Goal: Task Accomplishment & Management: Manage account settings

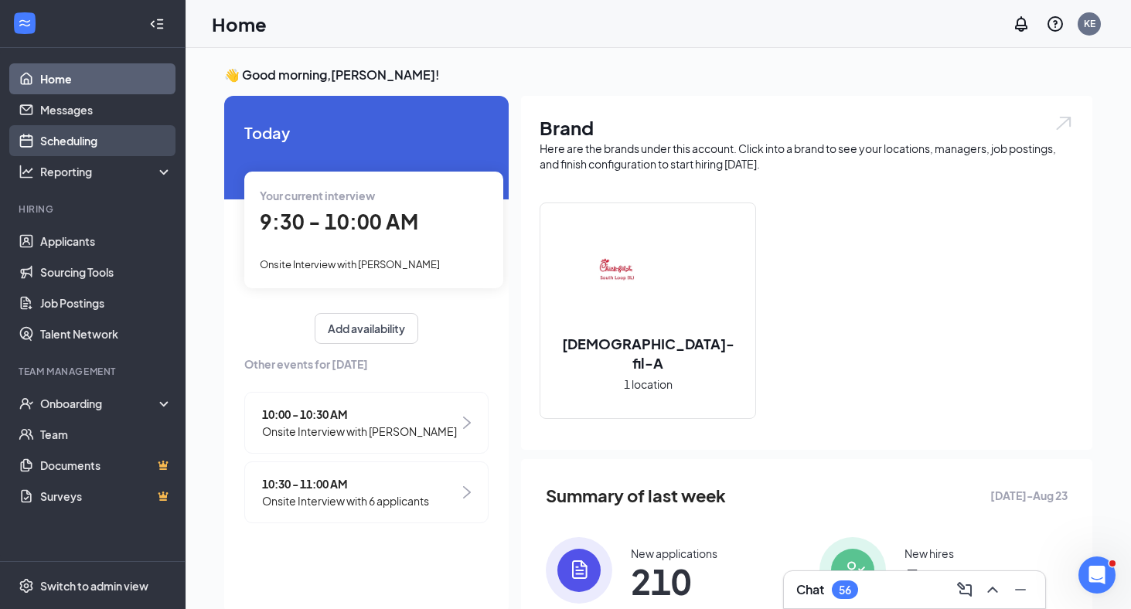
click at [77, 144] on link "Scheduling" at bounding box center [106, 140] width 132 height 31
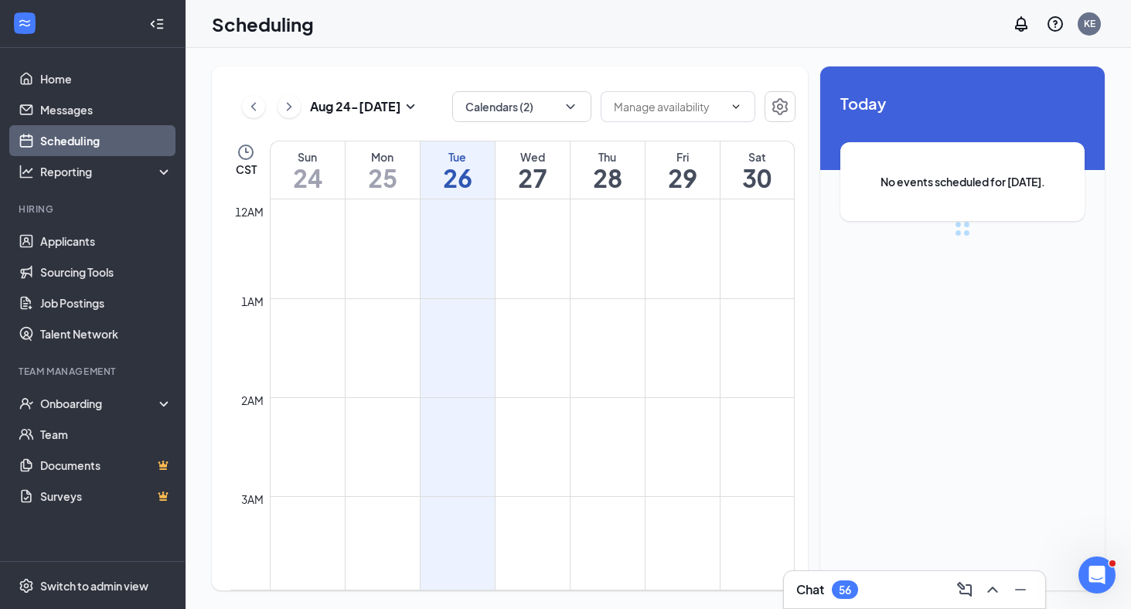
scroll to position [760, 0]
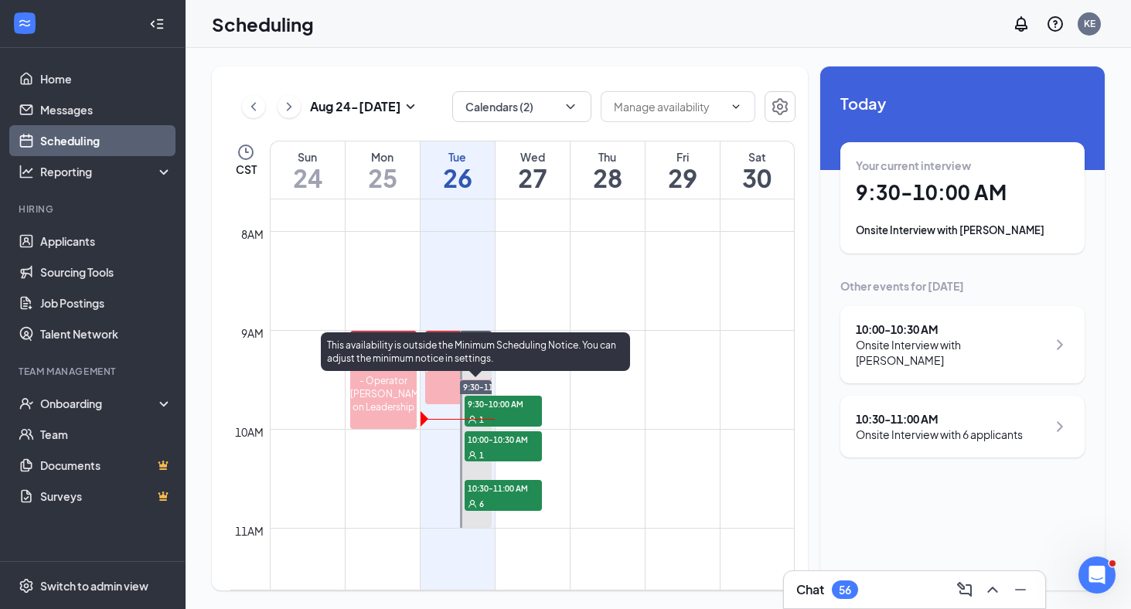
click at [516, 447] on div "1" at bounding box center [502, 454] width 77 height 15
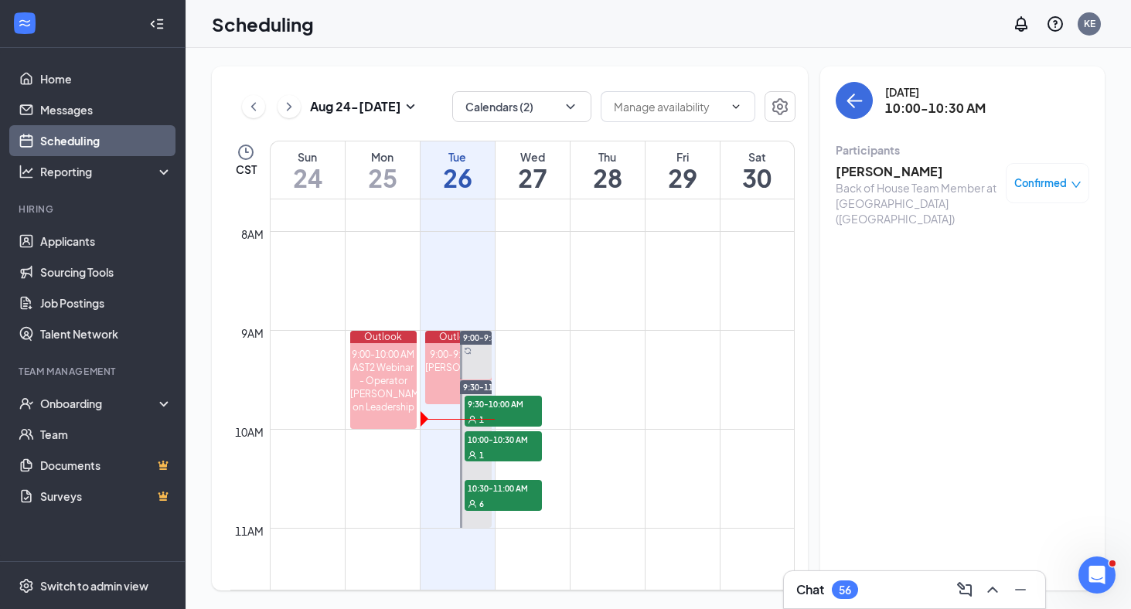
click at [872, 173] on h3 "[PERSON_NAME]" at bounding box center [916, 171] width 162 height 17
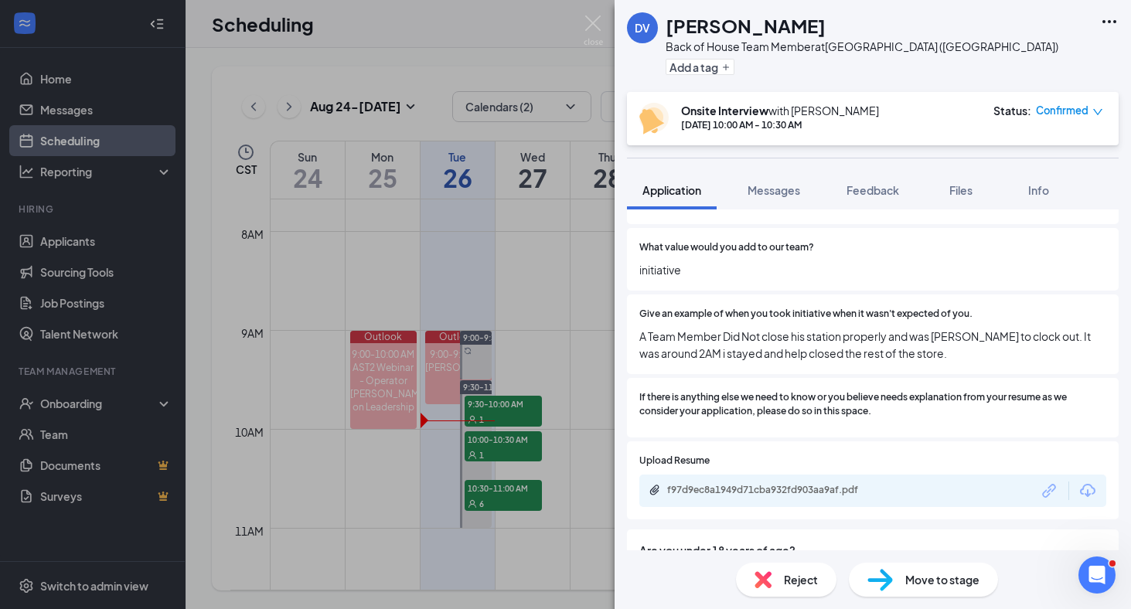
scroll to position [842, 0]
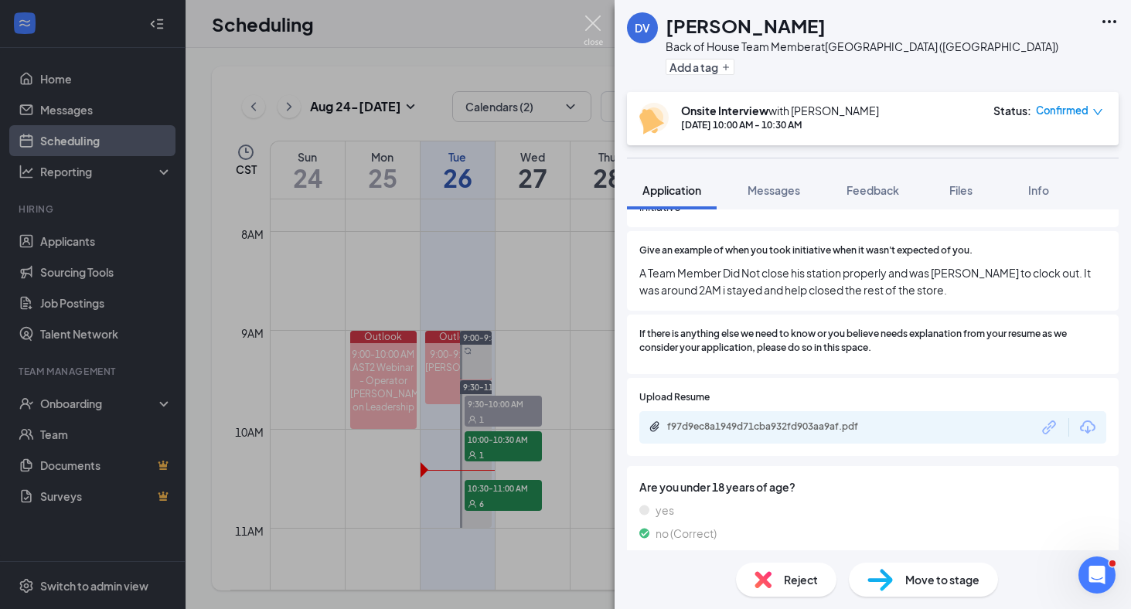
click at [598, 19] on img at bounding box center [592, 30] width 19 height 30
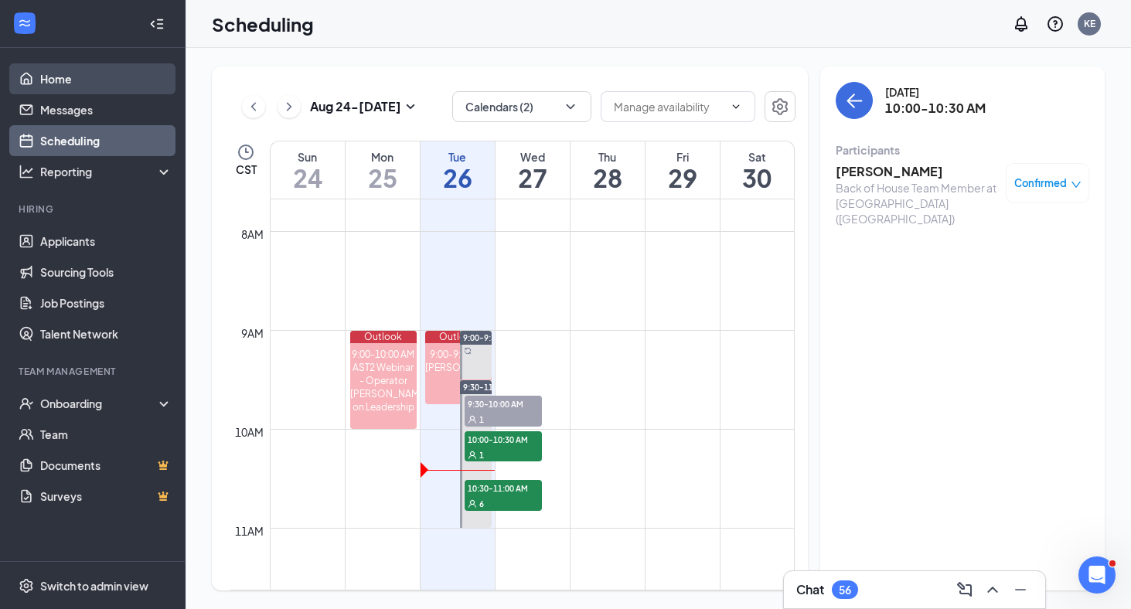
click at [89, 83] on link "Home" at bounding box center [106, 78] width 132 height 31
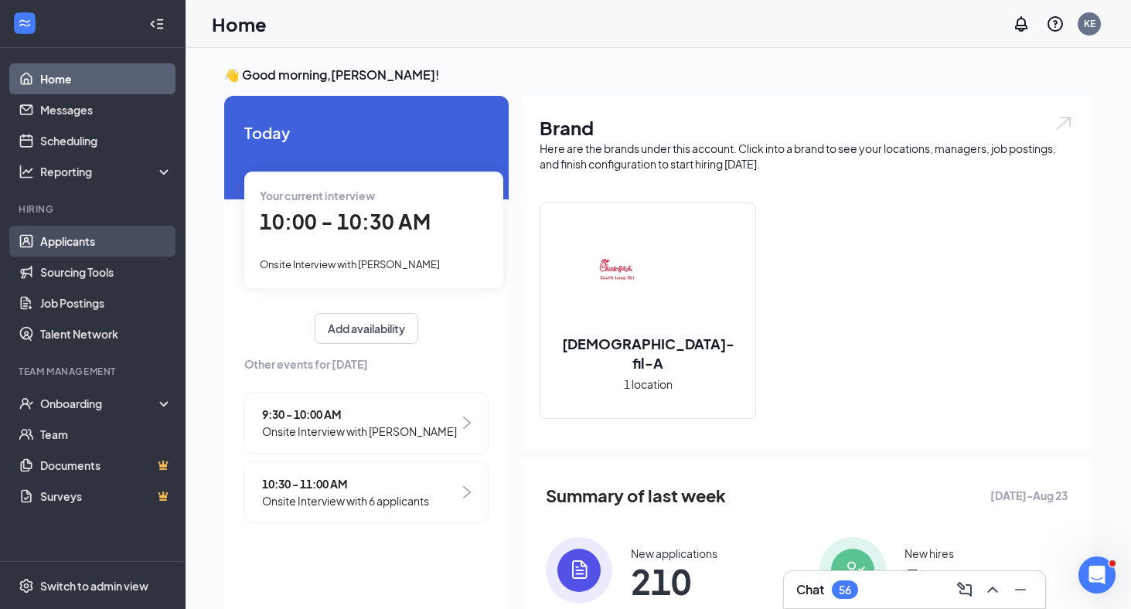
click at [61, 233] on link "Applicants" at bounding box center [106, 241] width 132 height 31
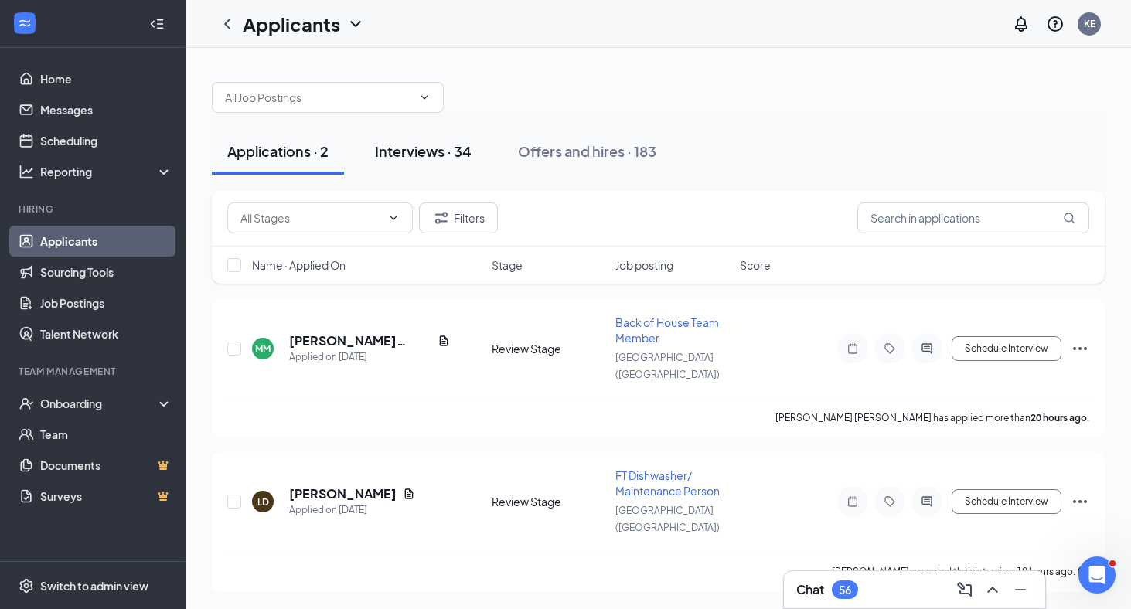
click at [448, 162] on button "Interviews · 34" at bounding box center [423, 151] width 128 height 46
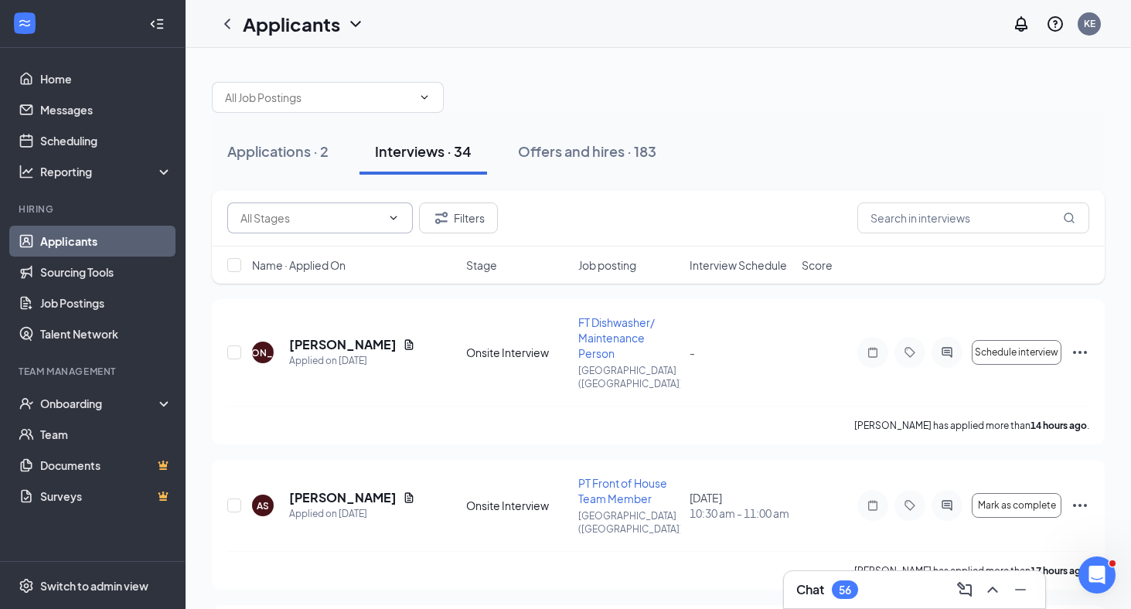
click at [345, 218] on input "text" at bounding box center [310, 217] width 141 height 17
click at [900, 212] on input "text" at bounding box center [973, 217] width 232 height 31
paste input "[PERSON_NAME]"
type input "[PERSON_NAME]"
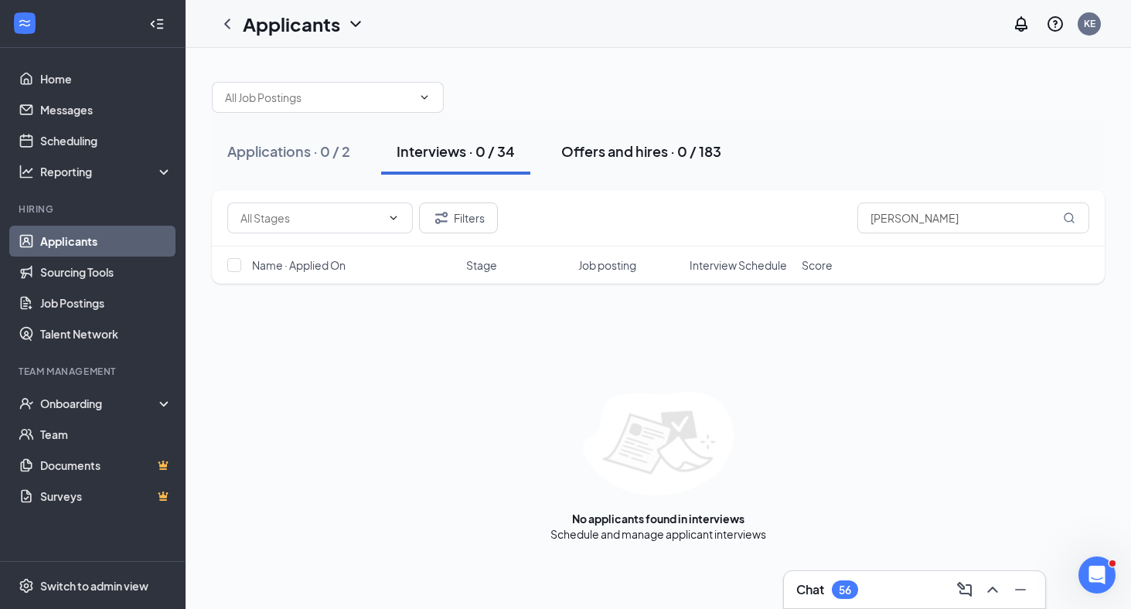
click at [648, 152] on div "Offers and hires · 0 / 183" at bounding box center [641, 150] width 160 height 19
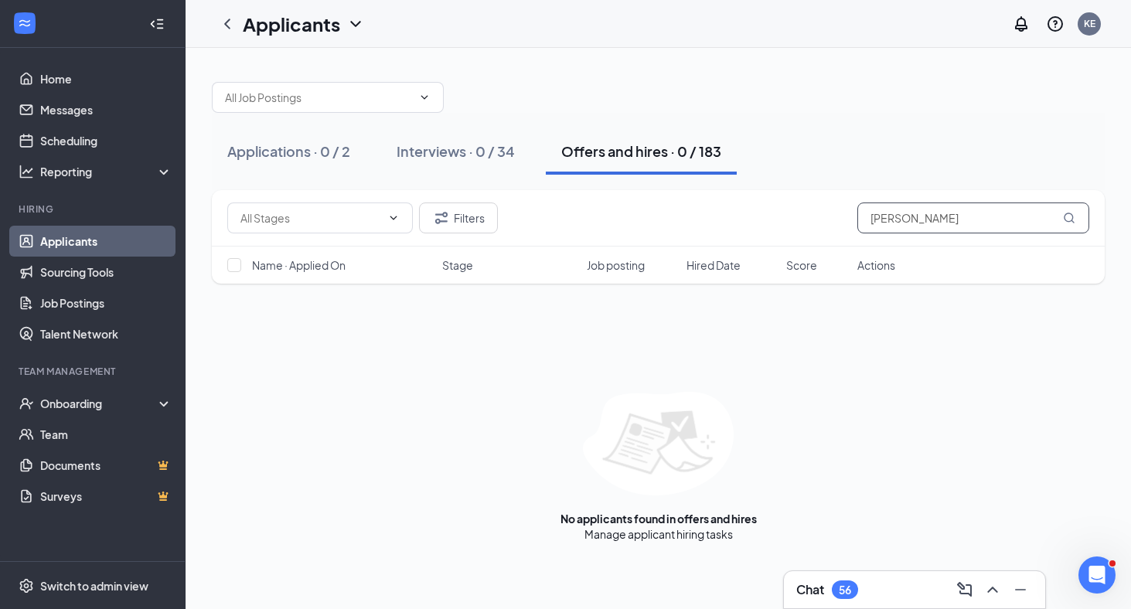
click at [1003, 223] on input "[PERSON_NAME]" at bounding box center [973, 217] width 232 height 31
click at [322, 158] on div "Applications · 0 / 2" at bounding box center [288, 150] width 123 height 19
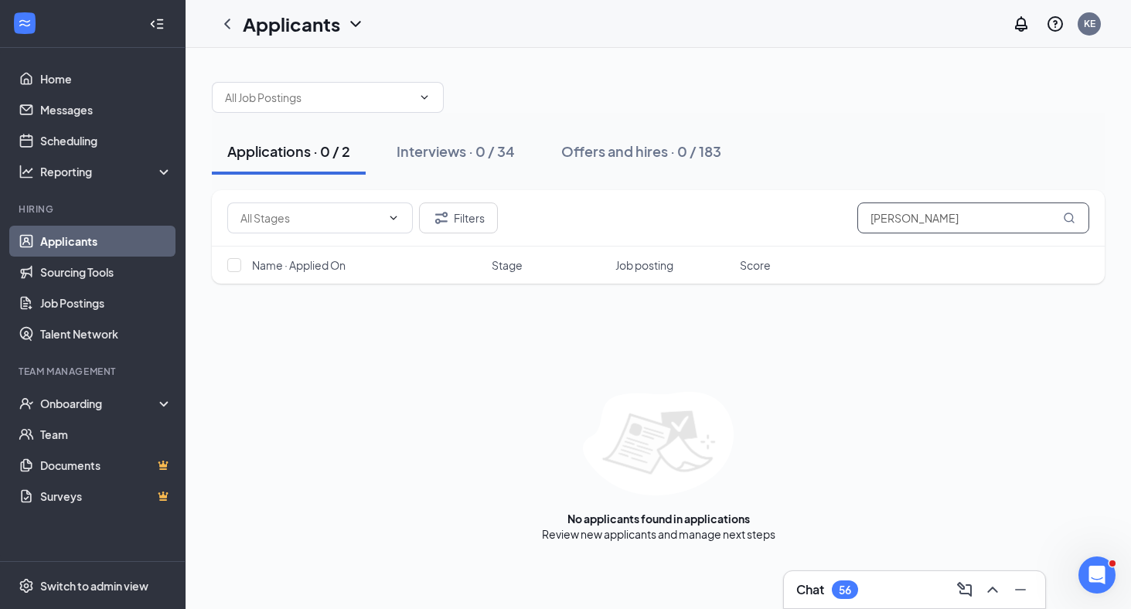
click at [925, 223] on input "[PERSON_NAME]" at bounding box center [973, 217] width 232 height 31
type input "[PERSON_NAME]"
click at [94, 143] on link "Scheduling" at bounding box center [106, 140] width 132 height 31
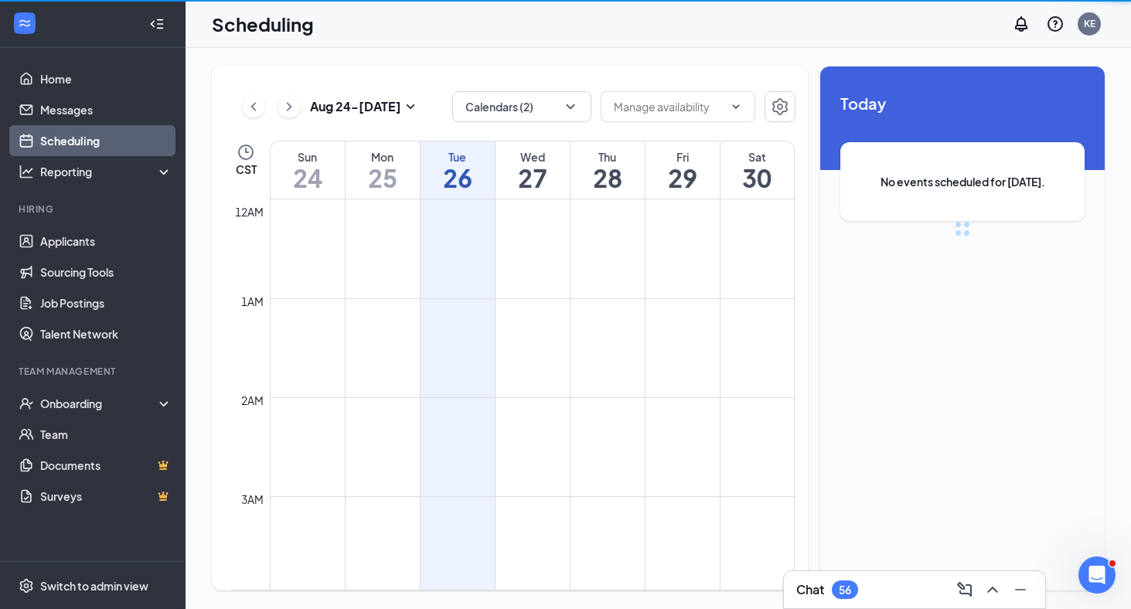
scroll to position [760, 0]
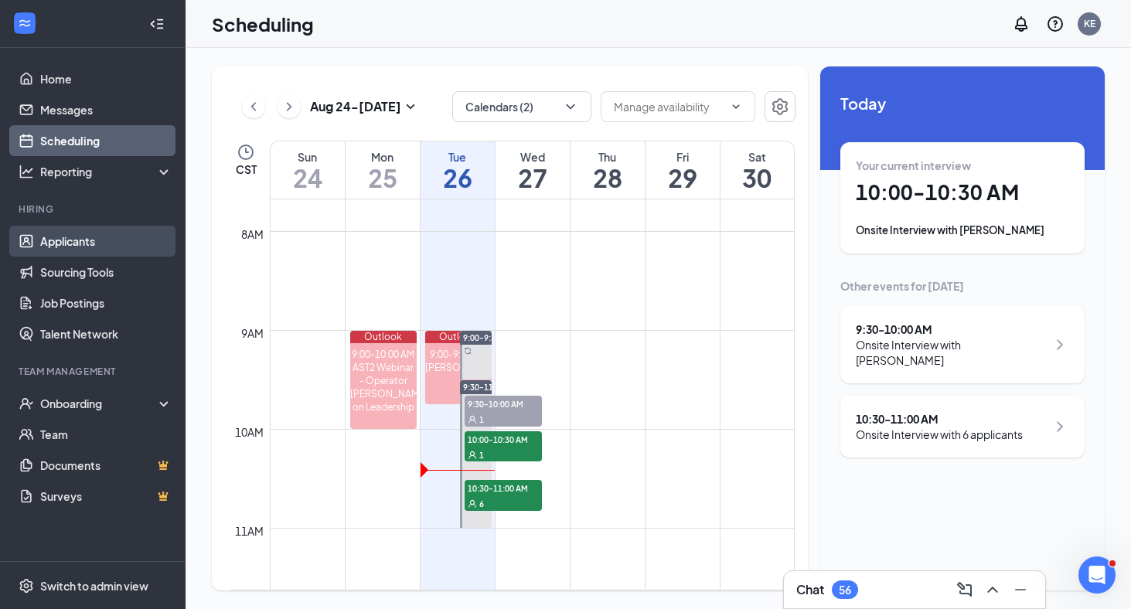
click at [81, 233] on link "Applicants" at bounding box center [106, 241] width 132 height 31
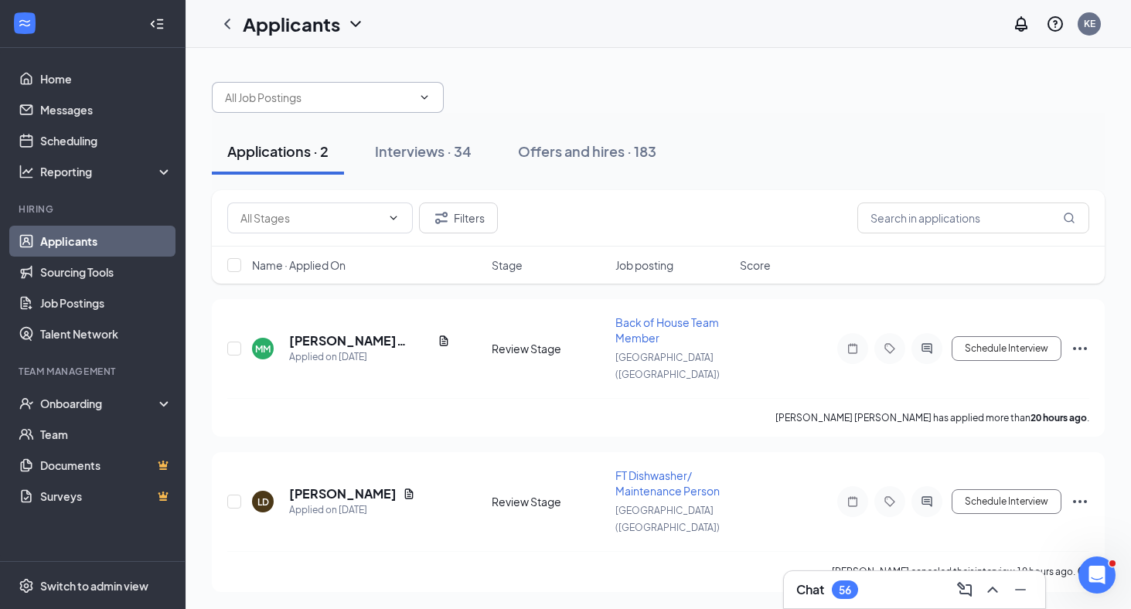
click at [423, 93] on icon "ChevronDown" at bounding box center [424, 97] width 12 height 12
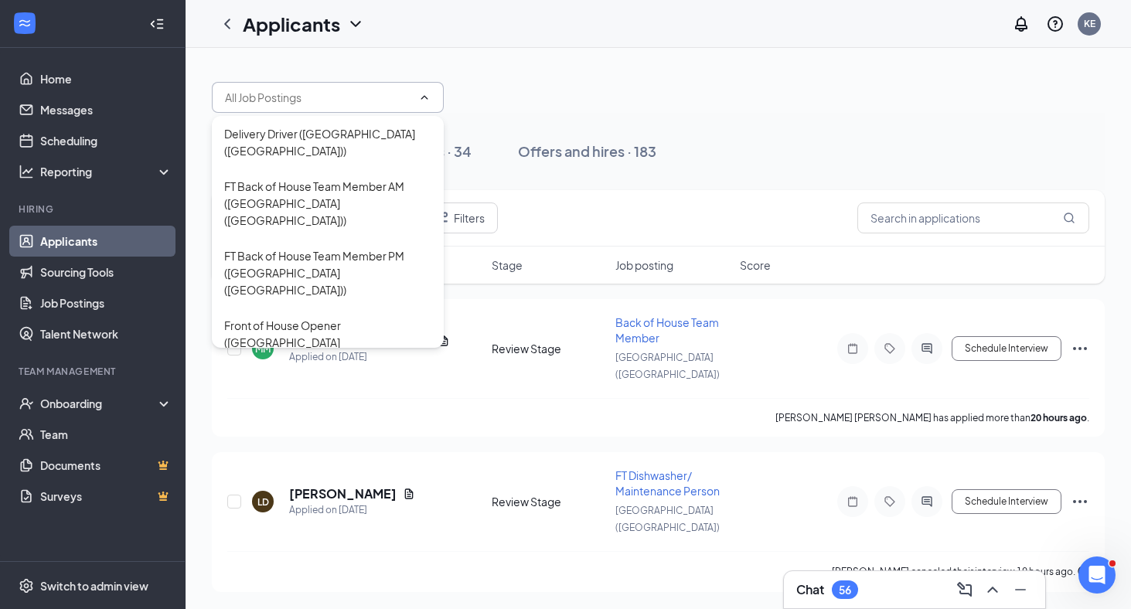
click at [495, 68] on div at bounding box center [658, 89] width 893 height 46
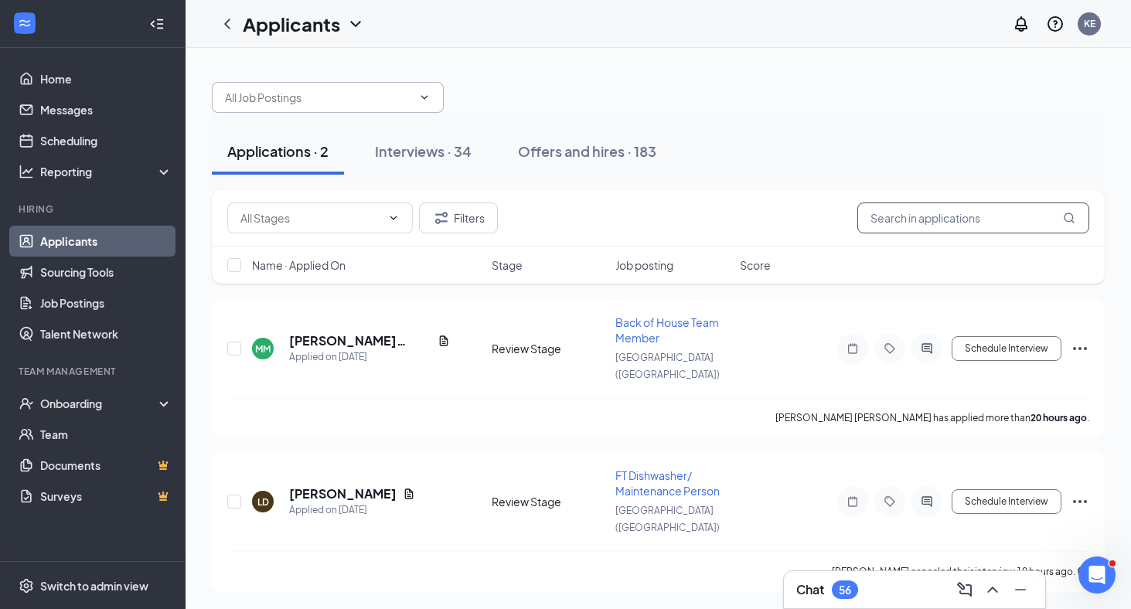
click at [925, 228] on input "text" at bounding box center [973, 217] width 232 height 31
paste input "[PERSON_NAME]"
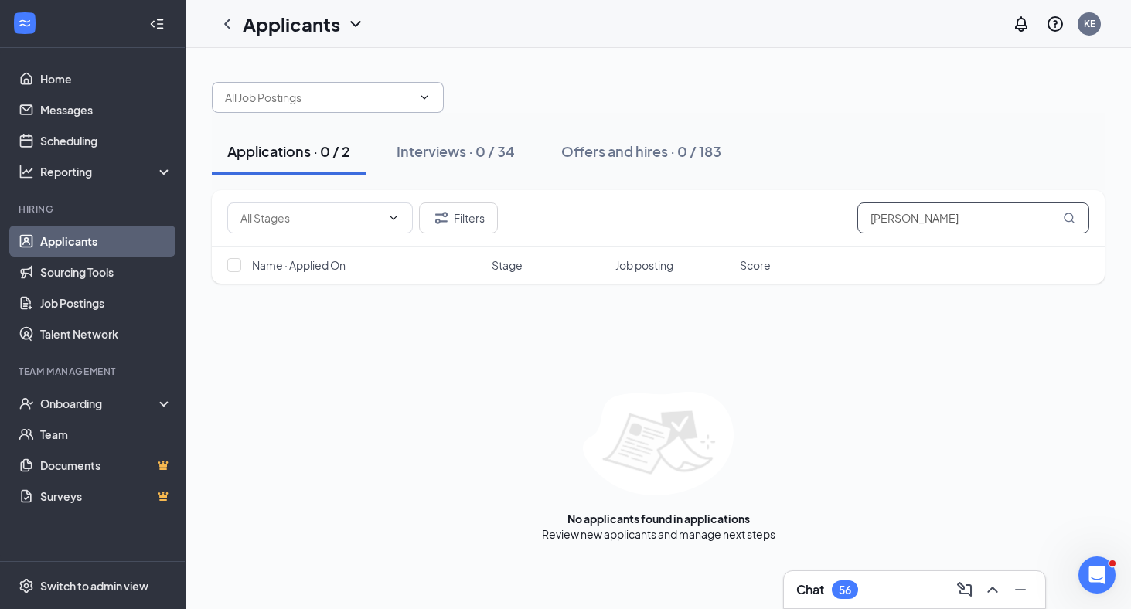
click at [886, 223] on input "[PERSON_NAME]" at bounding box center [973, 217] width 232 height 31
type input "[PERSON_NAME]"
click at [454, 148] on div "Interviews · 0 / 34" at bounding box center [455, 150] width 118 height 19
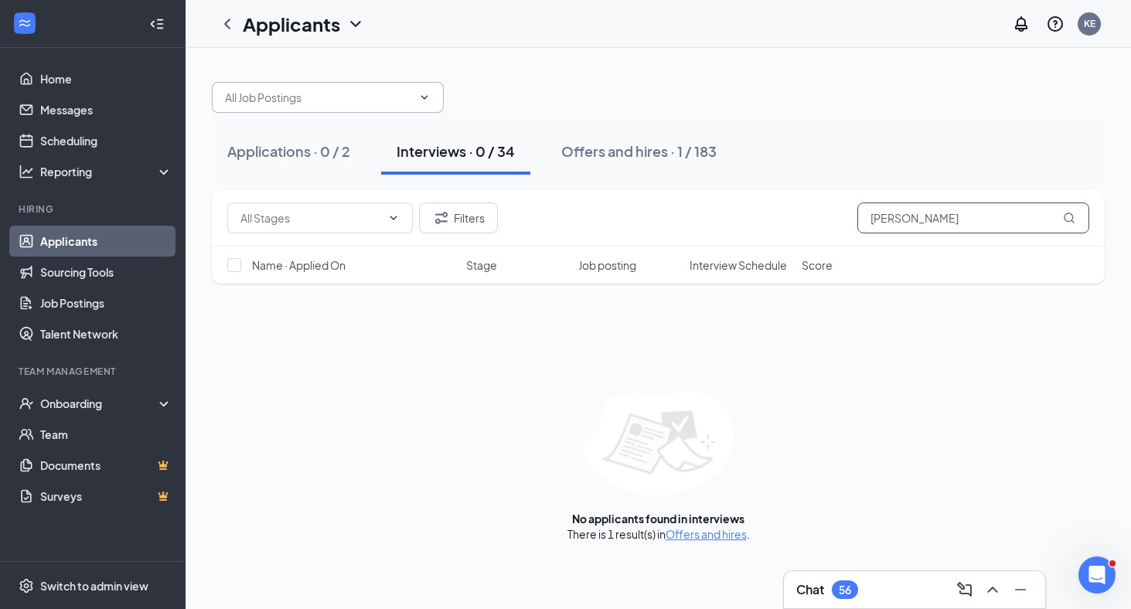
click at [957, 221] on input "[PERSON_NAME]" at bounding box center [973, 217] width 232 height 31
click at [627, 142] on div "Offers and hires · 1 / 183" at bounding box center [638, 150] width 155 height 19
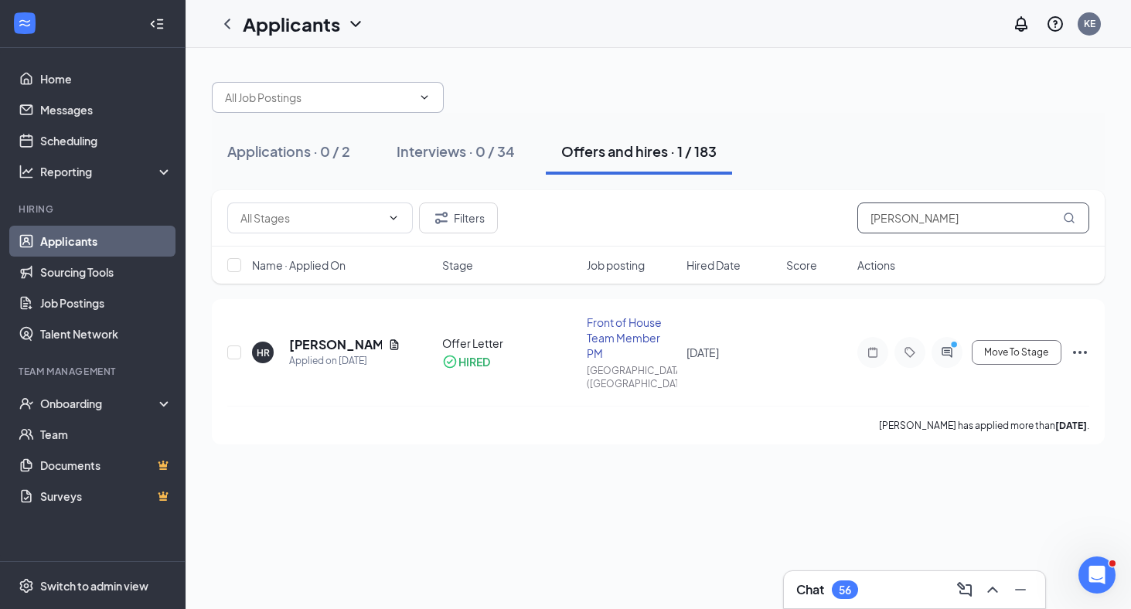
click at [881, 218] on input "[PERSON_NAME]" at bounding box center [973, 217] width 232 height 31
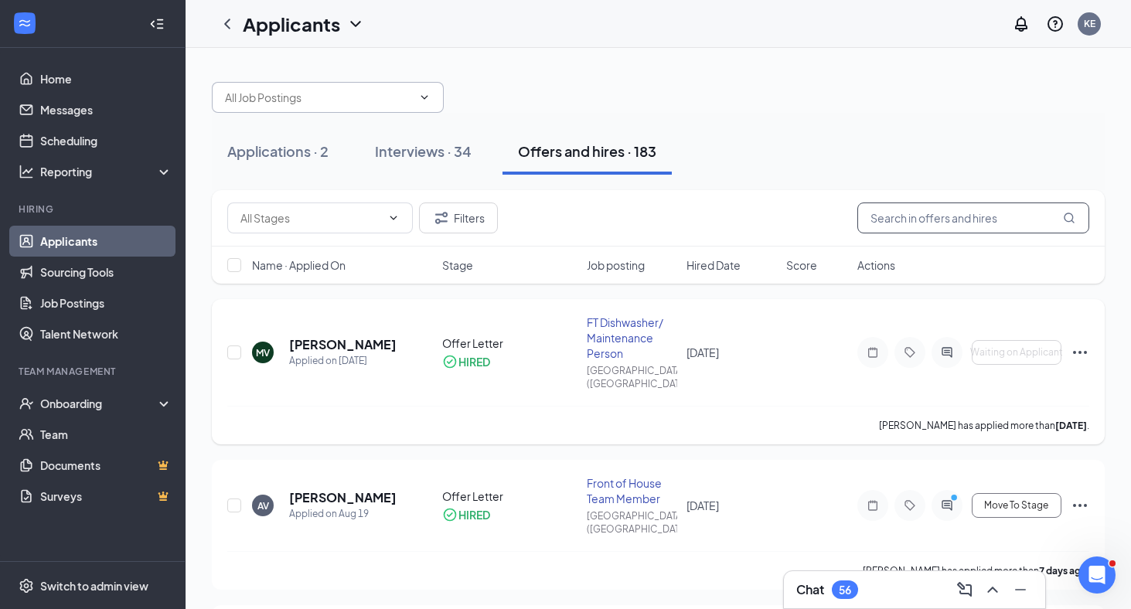
paste input "[PERSON_NAME]"
type input "[PERSON_NAME]"
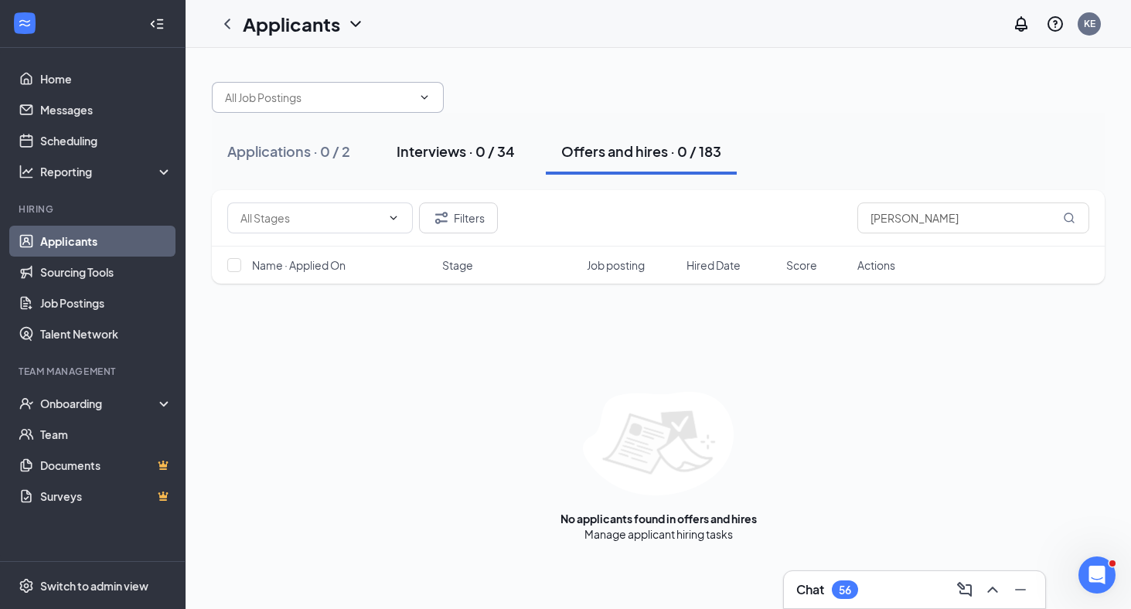
click at [440, 152] on div "Interviews · 0 / 34" at bounding box center [455, 150] width 118 height 19
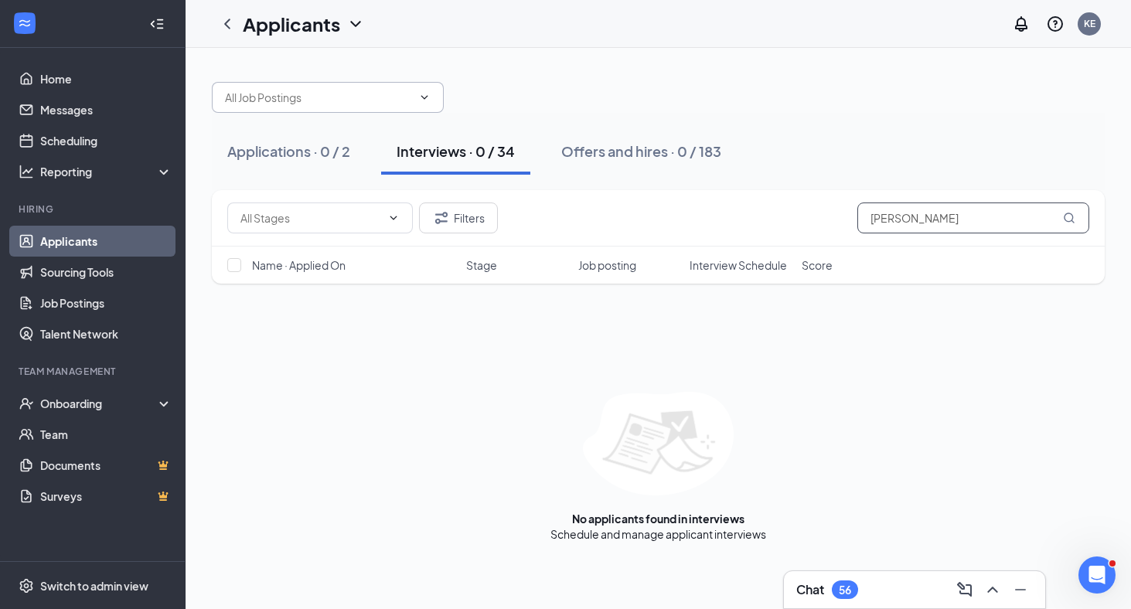
click at [990, 209] on input "[PERSON_NAME]" at bounding box center [973, 217] width 232 height 31
click at [284, 148] on div "Applications · 0 / 2" at bounding box center [288, 150] width 123 height 19
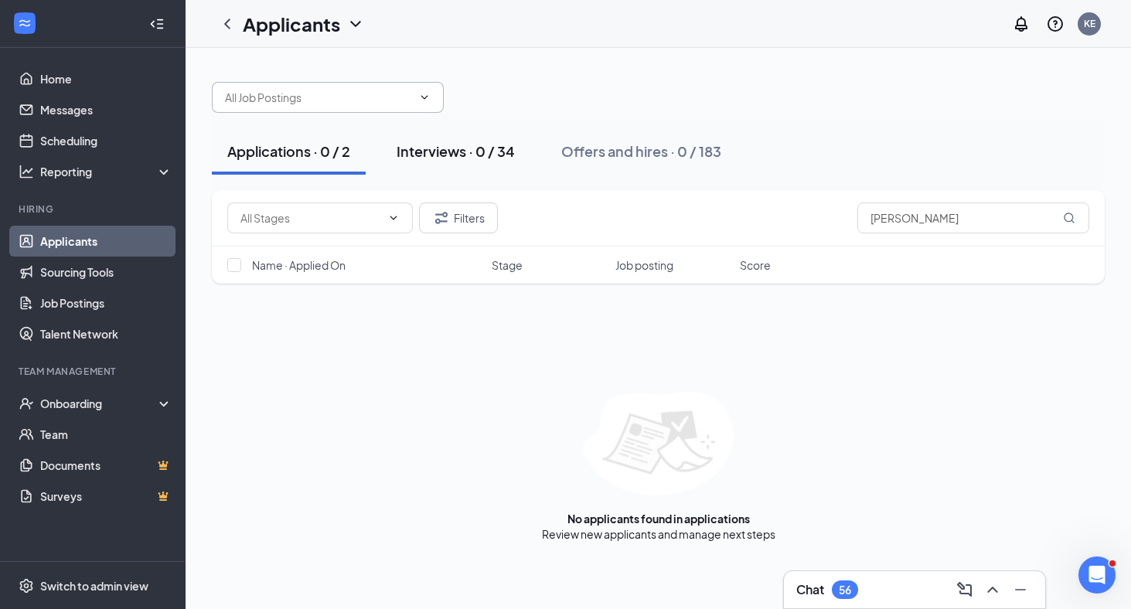
click at [464, 148] on div "Interviews · 0 / 34" at bounding box center [455, 150] width 118 height 19
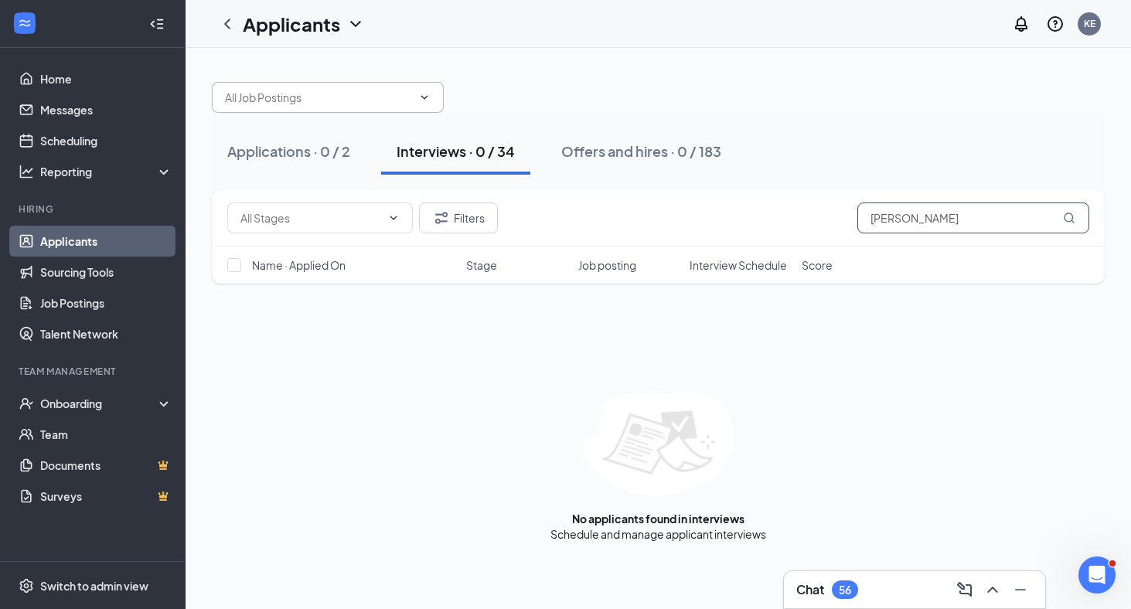
click at [887, 223] on input "[PERSON_NAME]" at bounding box center [973, 217] width 232 height 31
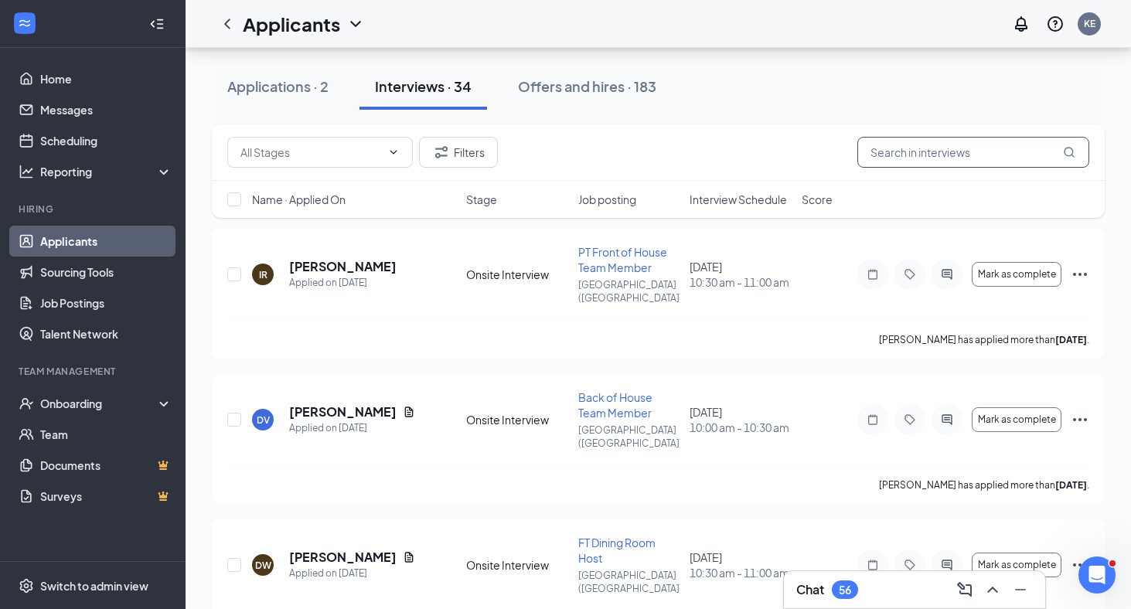
scroll to position [524, 0]
click at [979, 156] on input "text" at bounding box center [973, 152] width 232 height 31
paste input "[PERSON_NAME]"
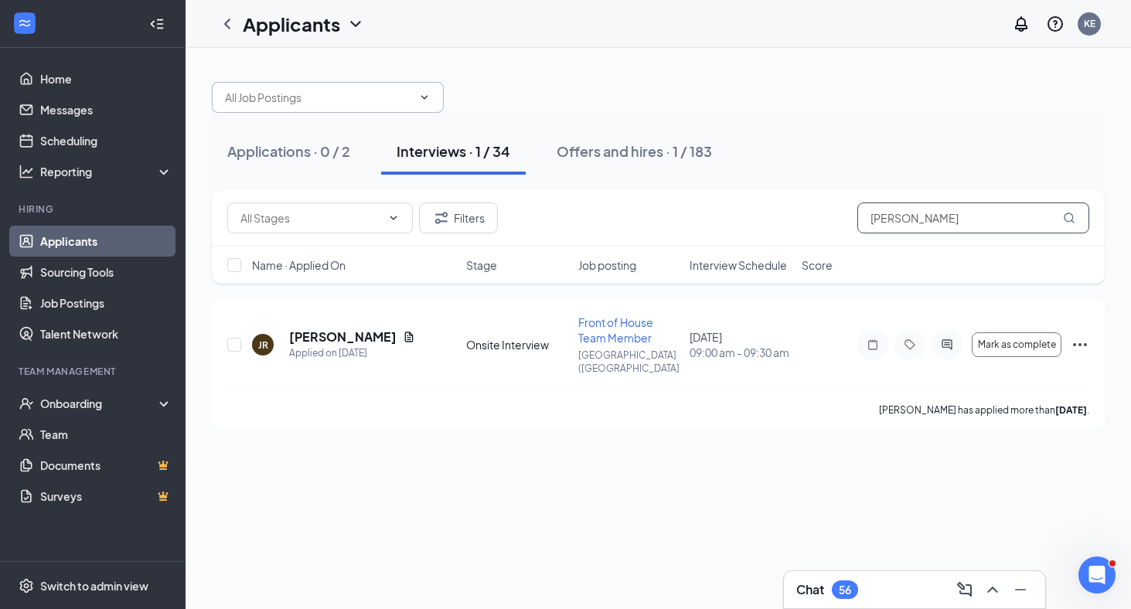
type input "[PERSON_NAME]"
click at [1077, 336] on icon "Ellipses" at bounding box center [1079, 344] width 19 height 19
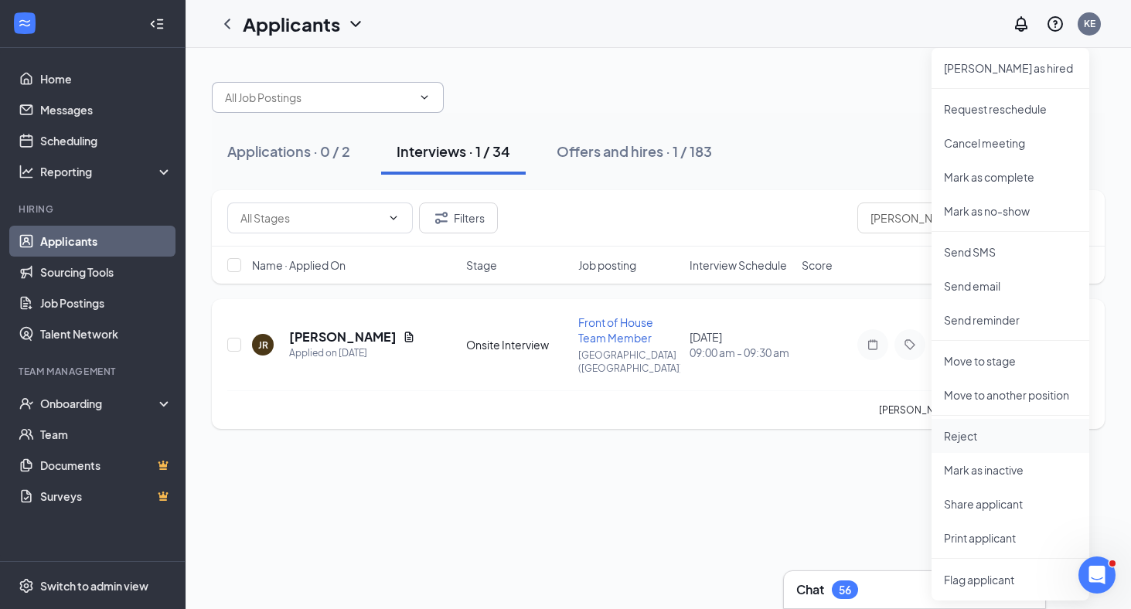
click at [984, 434] on p "Reject" at bounding box center [1010, 435] width 133 height 15
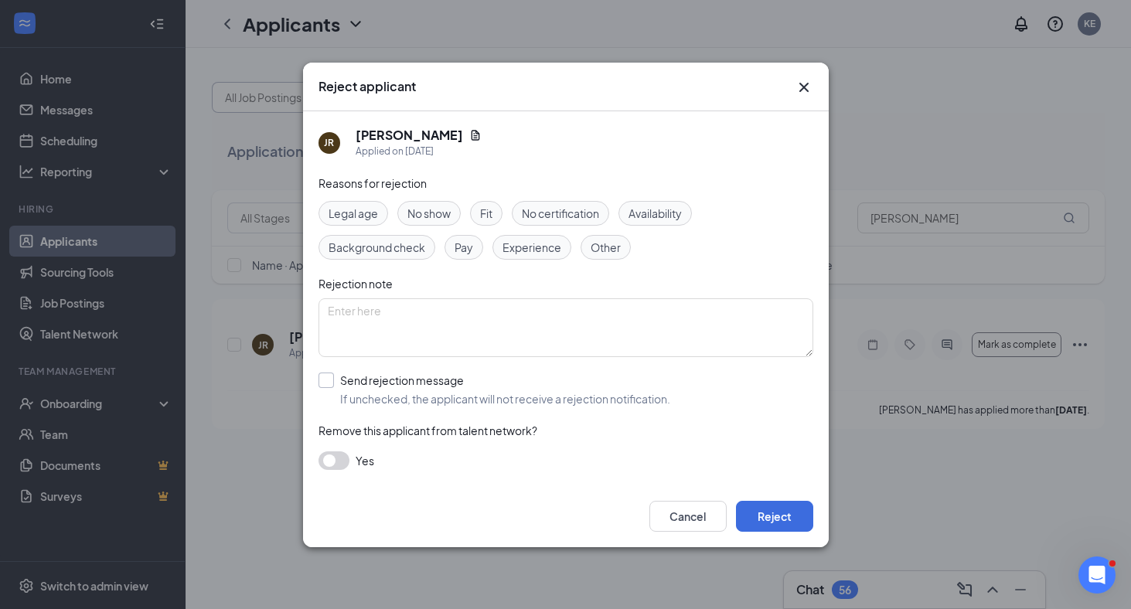
click at [330, 376] on input "Send rejection message If unchecked, the applicant will not receive a rejection…" at bounding box center [494, 389] width 352 height 34
checkbox input "true"
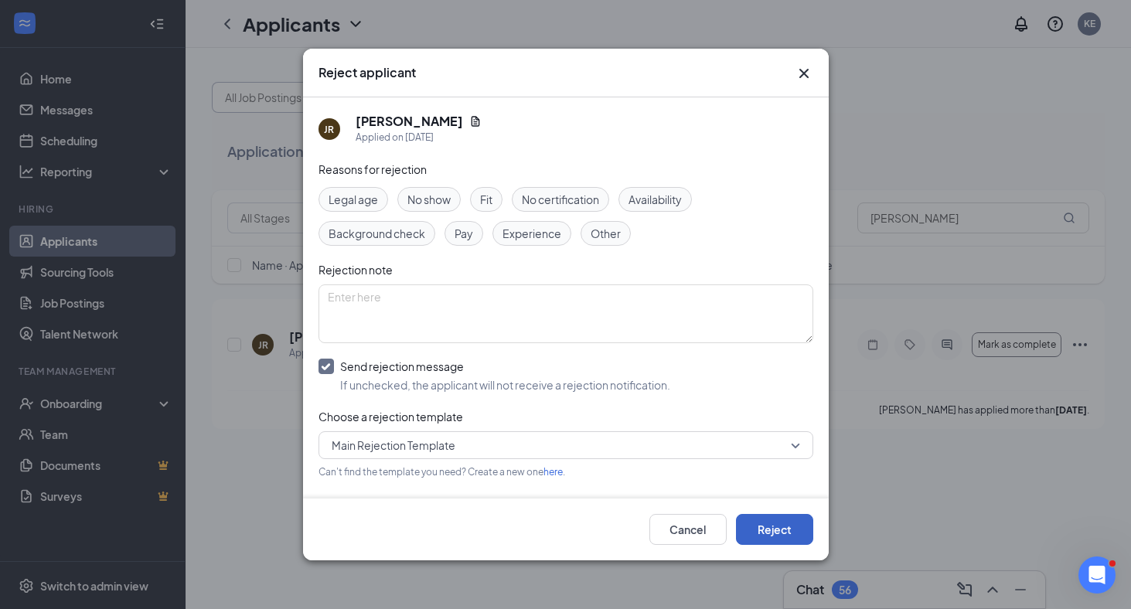
click at [768, 531] on button "Reject" at bounding box center [774, 529] width 77 height 31
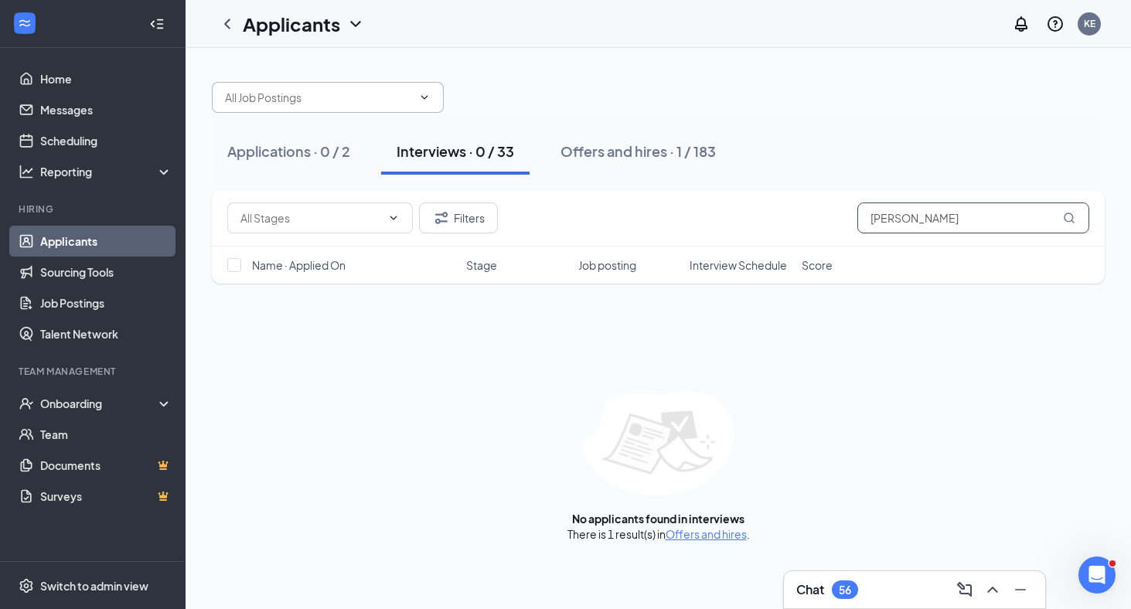
click at [882, 230] on input "[PERSON_NAME]" at bounding box center [973, 217] width 232 height 31
click at [882, 219] on input "[PERSON_NAME]" at bounding box center [973, 217] width 232 height 31
paste input "[PERSON_NAME]"
type input "[PERSON_NAME]"
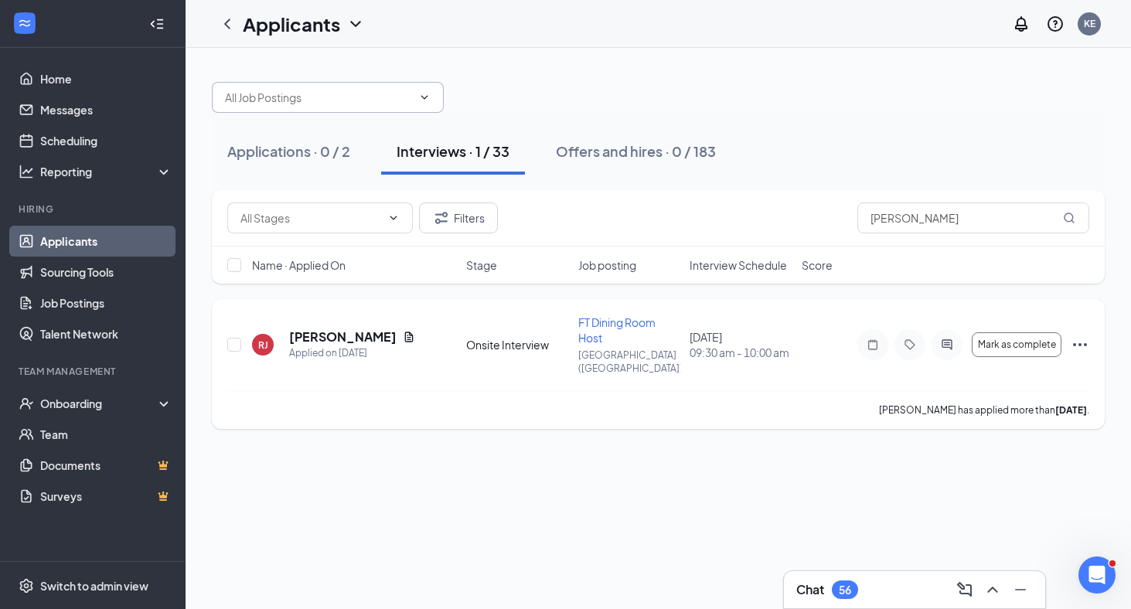
click at [1078, 343] on icon "Ellipses" at bounding box center [1080, 344] width 14 height 3
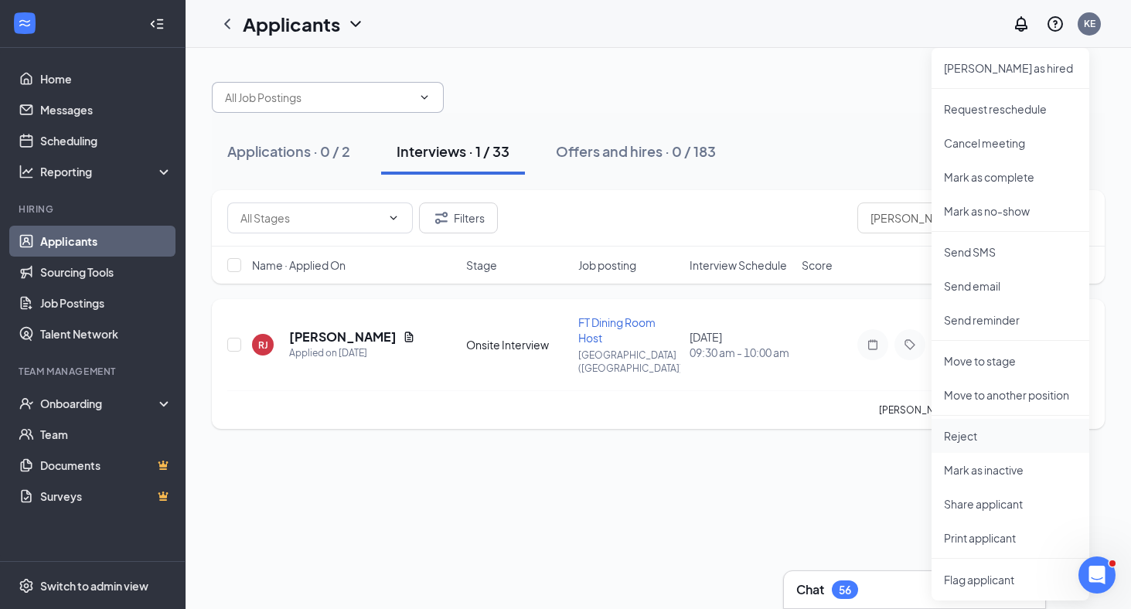
click at [970, 444] on li "Reject" at bounding box center [1010, 436] width 158 height 34
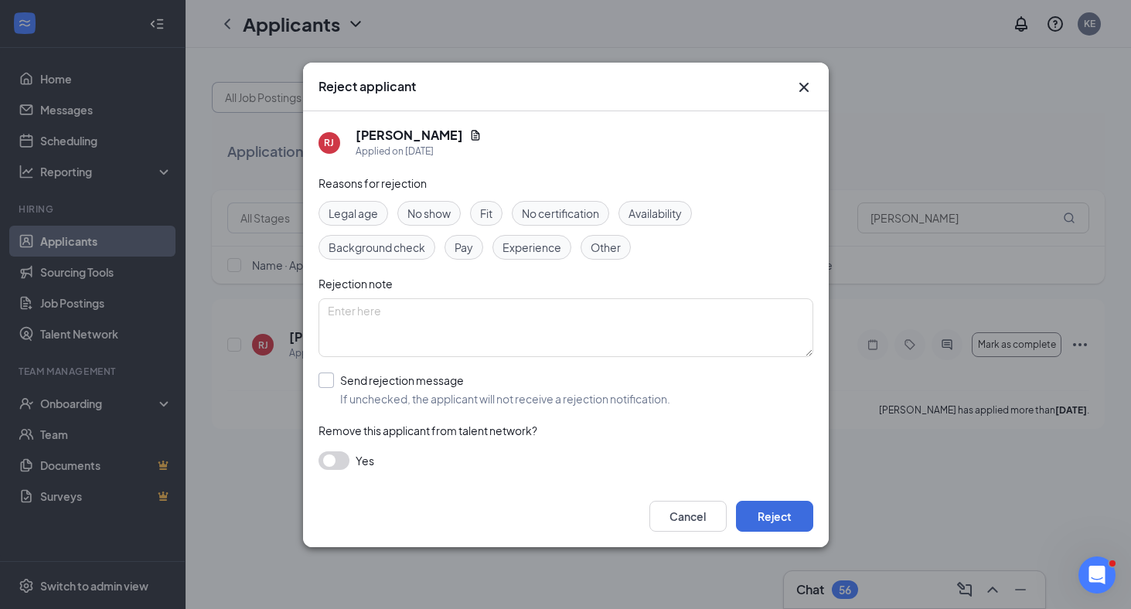
click at [333, 380] on input "Send rejection message If unchecked, the applicant will not receive a rejection…" at bounding box center [494, 389] width 352 height 34
checkbox input "true"
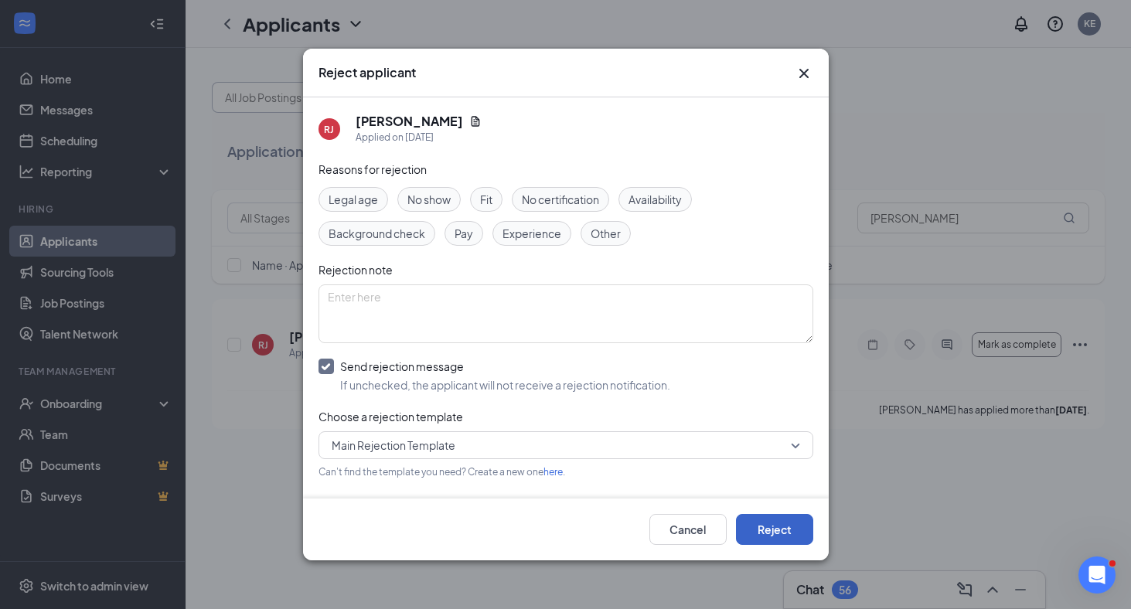
click at [775, 532] on button "Reject" at bounding box center [774, 529] width 77 height 31
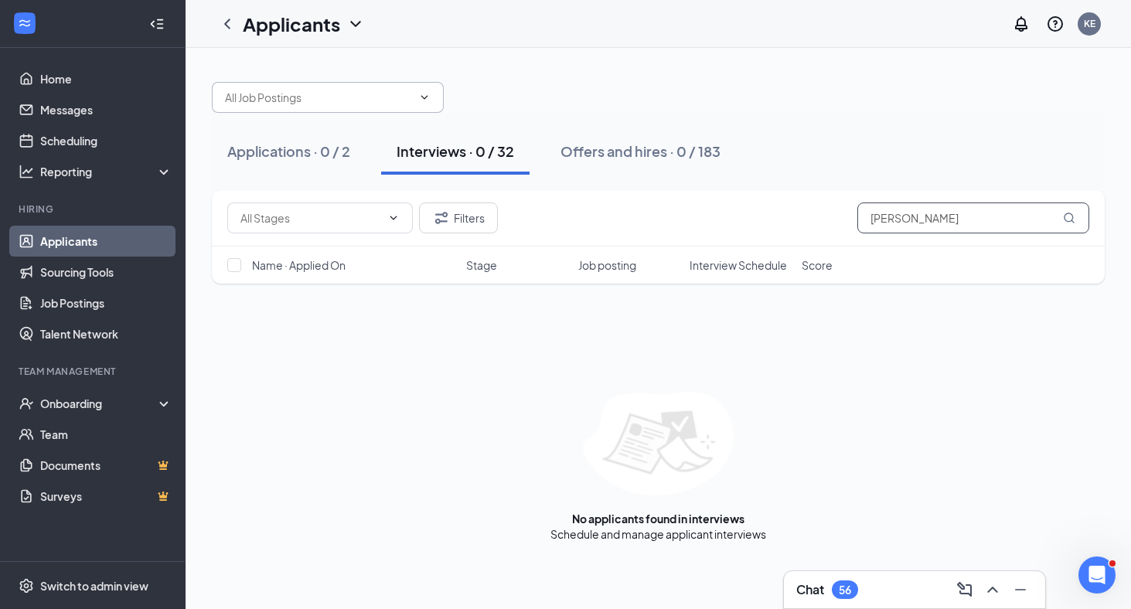
click at [898, 220] on input "[PERSON_NAME]" at bounding box center [973, 217] width 232 height 31
paste input "[PERSON_NAME]"
type input "[PERSON_NAME]"
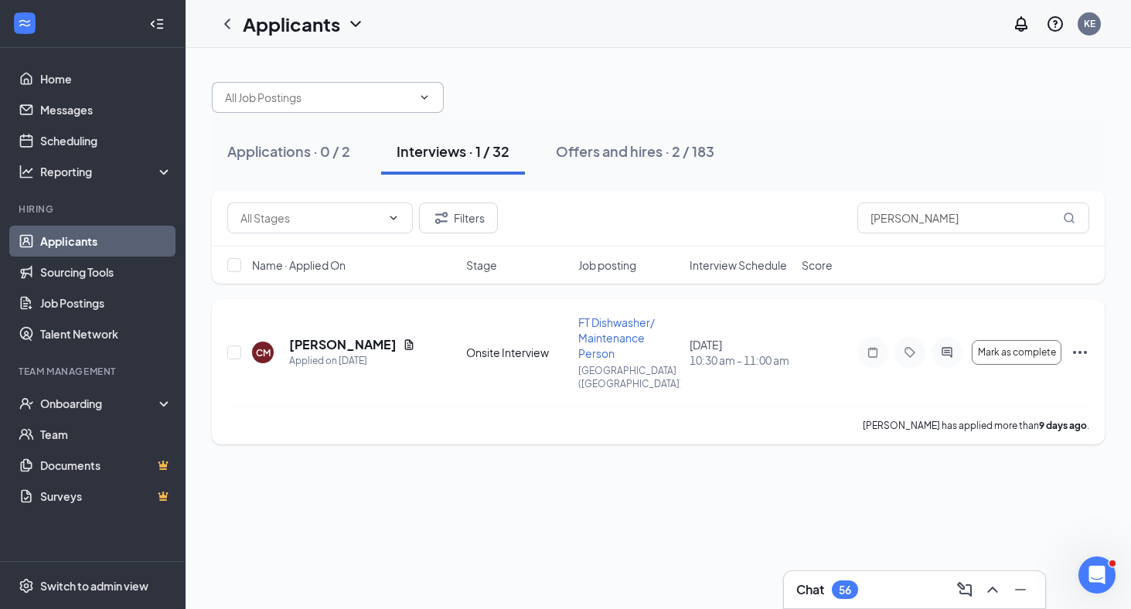
click at [1075, 344] on icon "Ellipses" at bounding box center [1079, 352] width 19 height 19
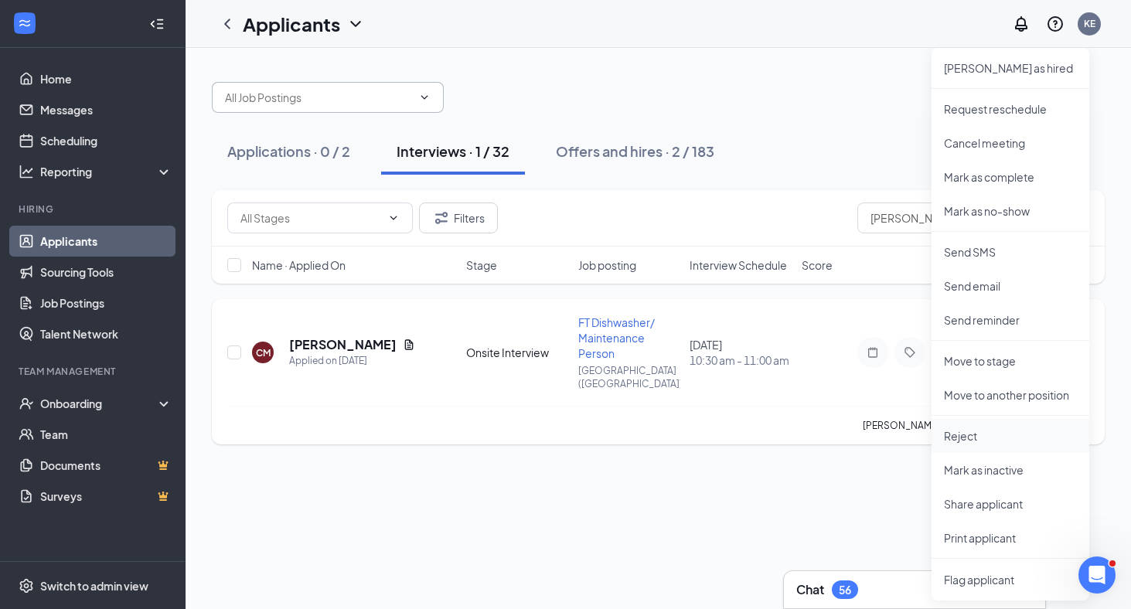
click at [974, 435] on p "Reject" at bounding box center [1010, 435] width 133 height 15
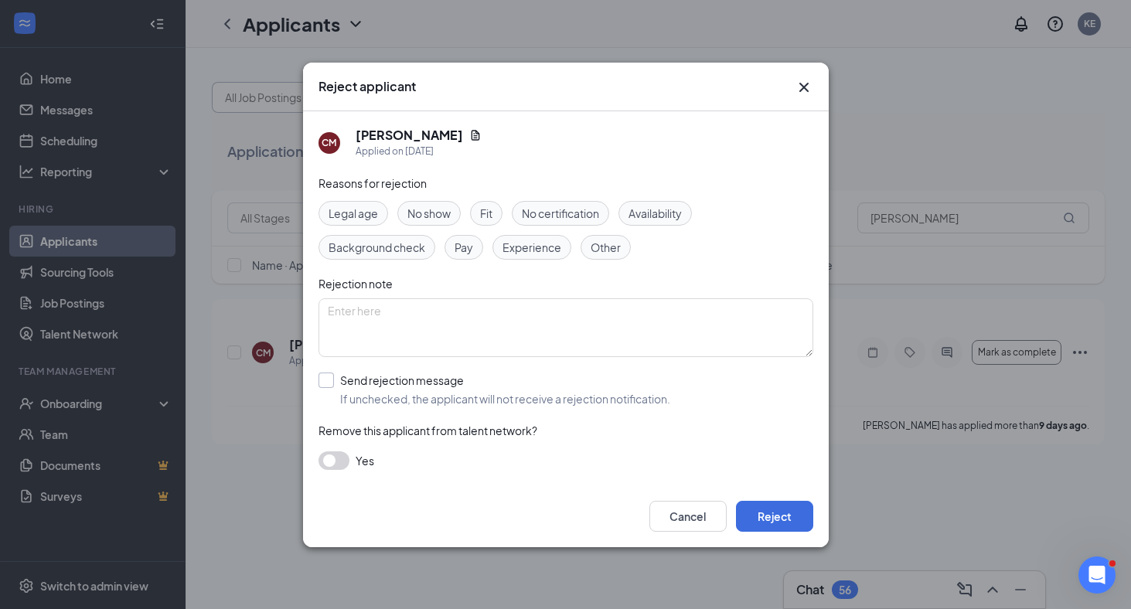
click at [343, 382] on input "Send rejection message If unchecked, the applicant will not receive a rejection…" at bounding box center [494, 389] width 352 height 34
checkbox input "true"
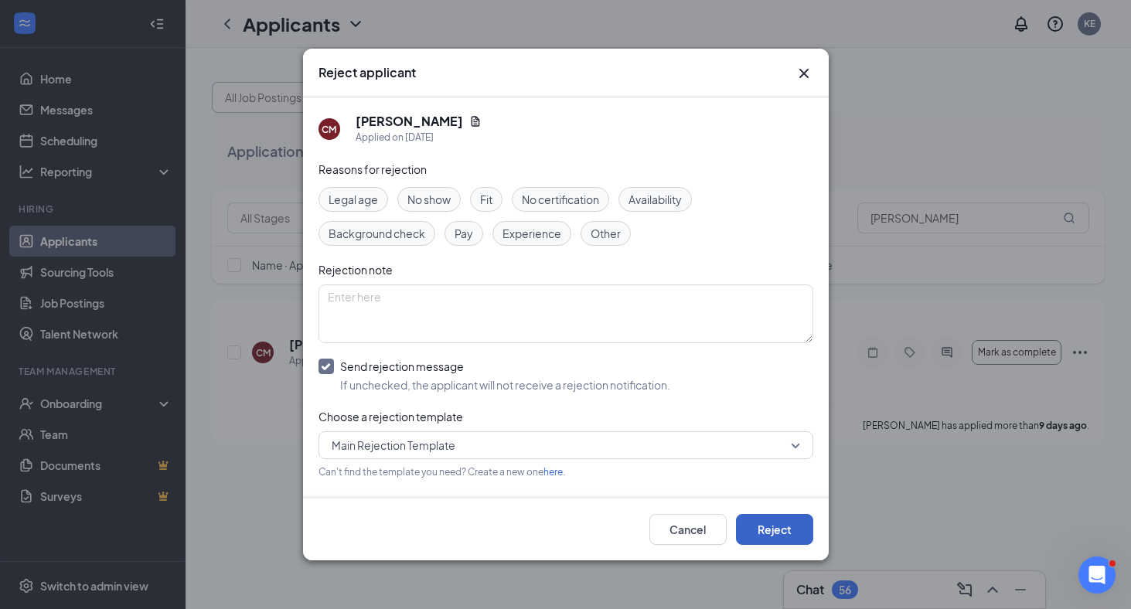
click at [781, 533] on button "Reject" at bounding box center [774, 529] width 77 height 31
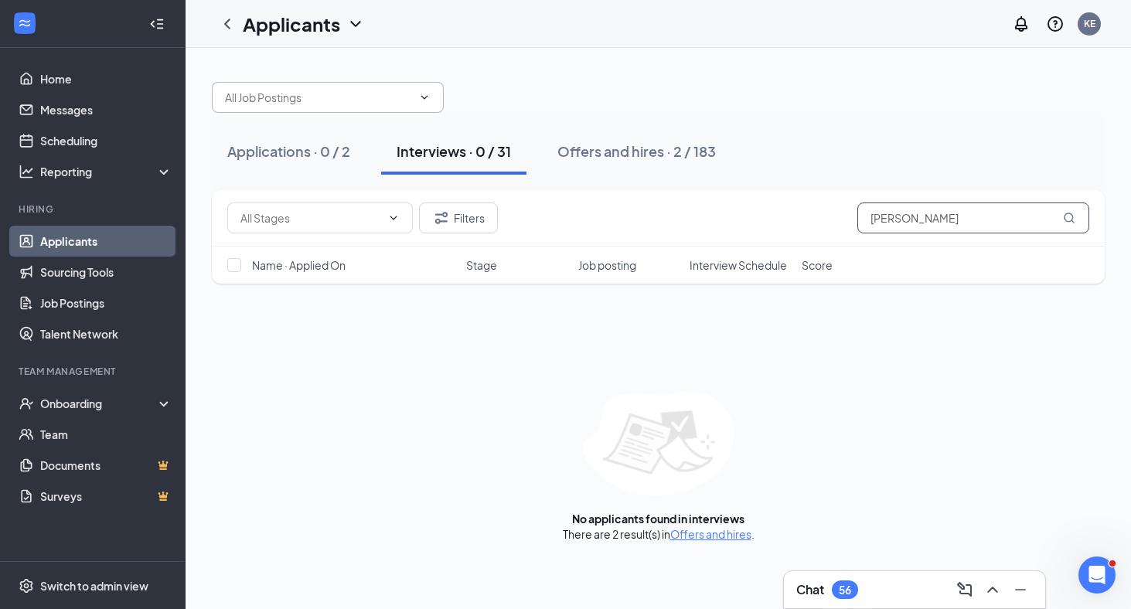
click at [903, 223] on input "[PERSON_NAME]" at bounding box center [973, 217] width 232 height 31
paste input "[PERSON_NAME]"
type input "[PERSON_NAME]"
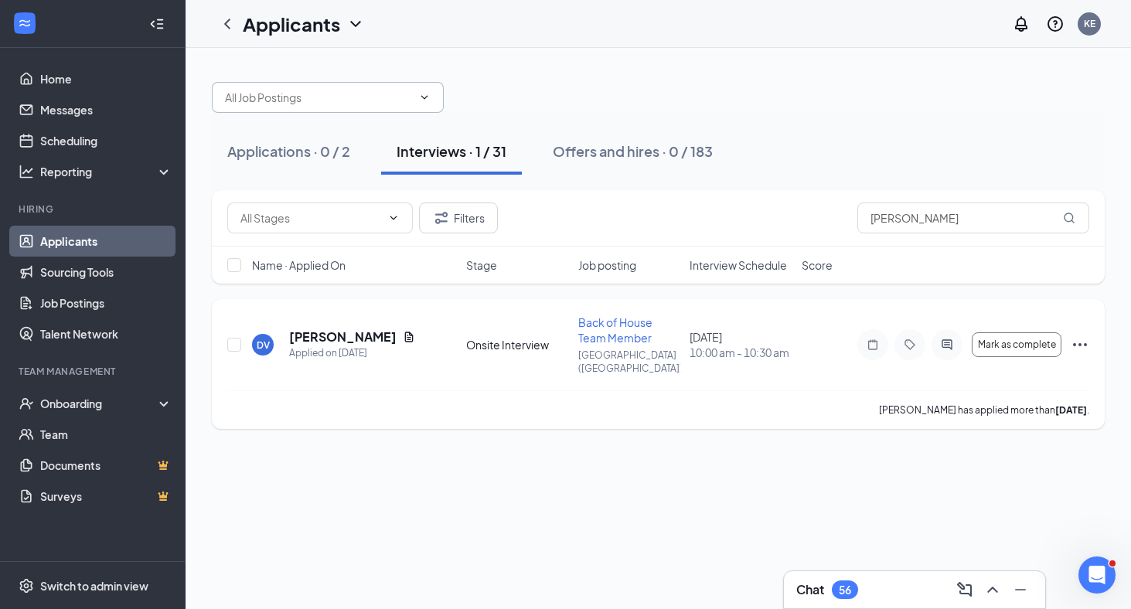
click at [1077, 335] on icon "Ellipses" at bounding box center [1079, 344] width 19 height 19
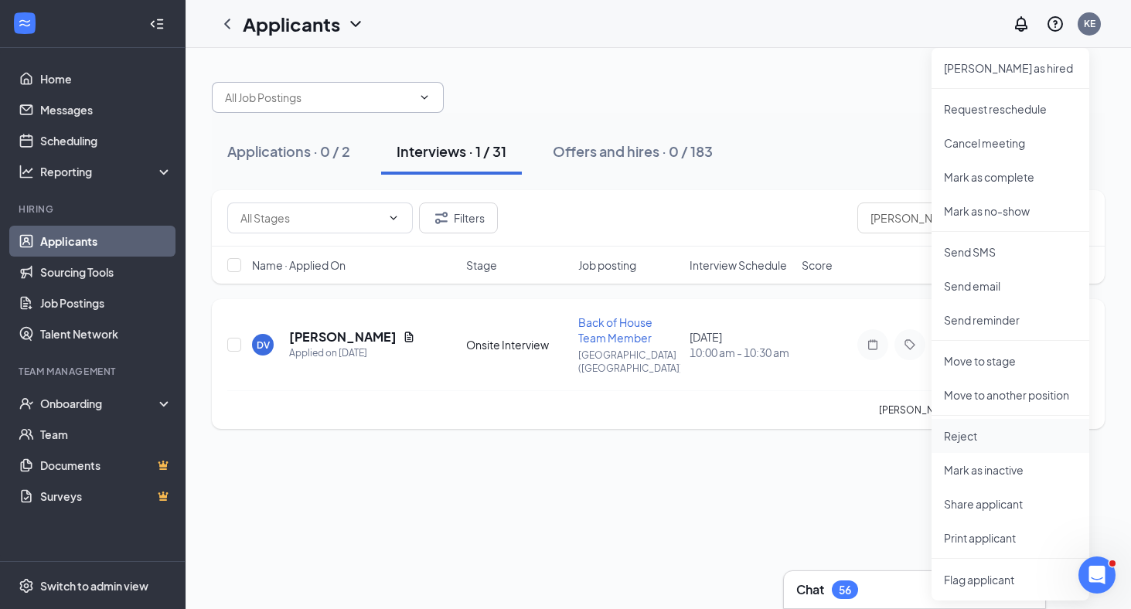
click at [958, 427] on li "Reject" at bounding box center [1010, 436] width 158 height 34
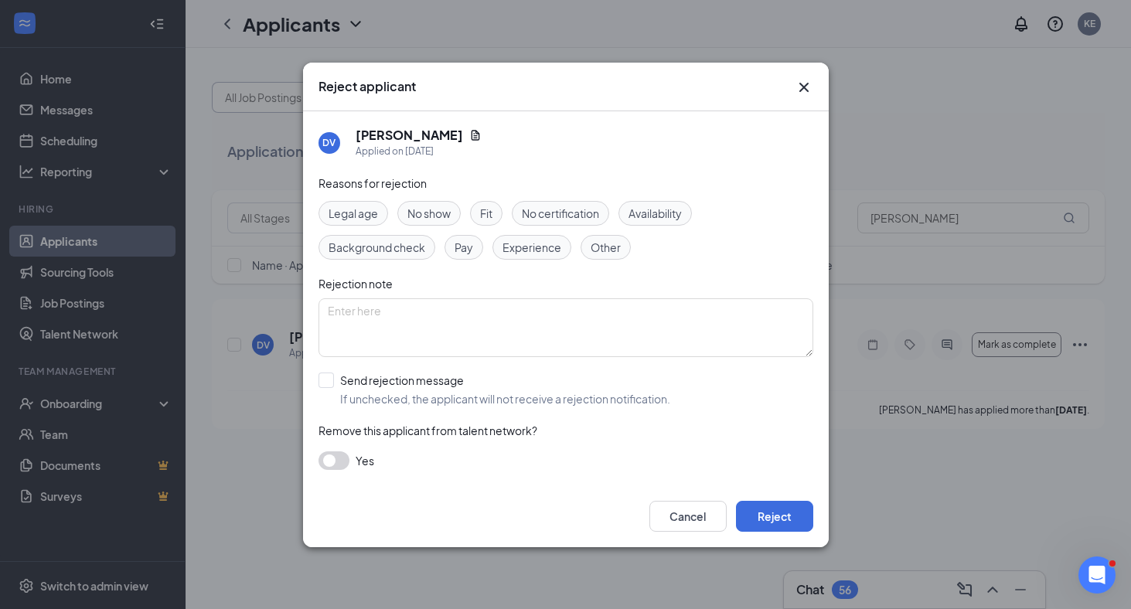
click at [333, 458] on button "button" at bounding box center [333, 460] width 31 height 19
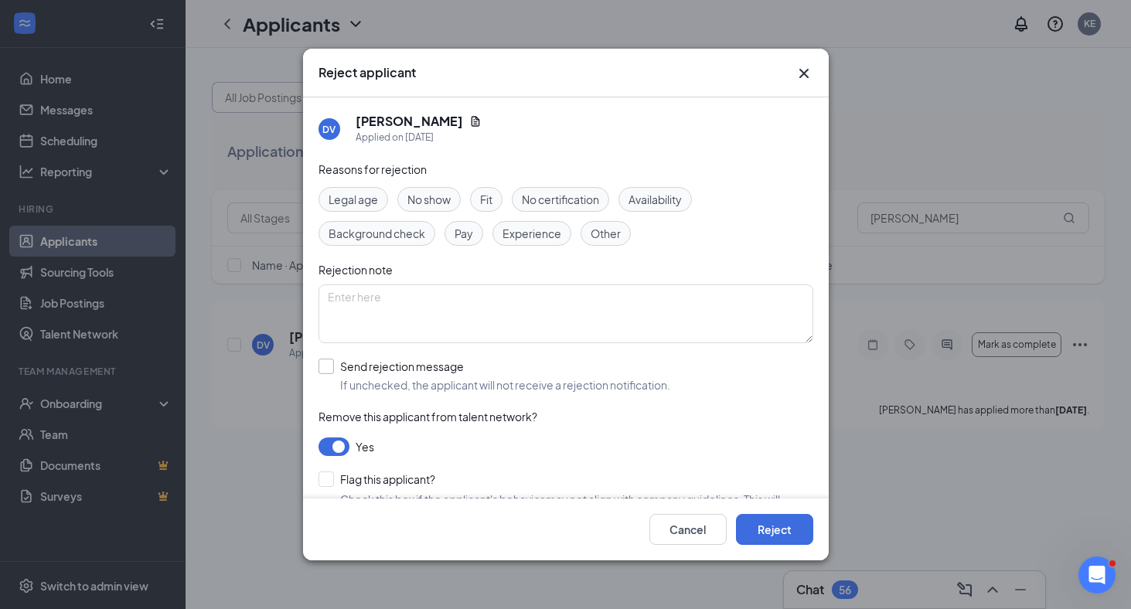
click at [330, 371] on input "Send rejection message If unchecked, the applicant will not receive a rejection…" at bounding box center [494, 376] width 352 height 34
checkbox input "true"
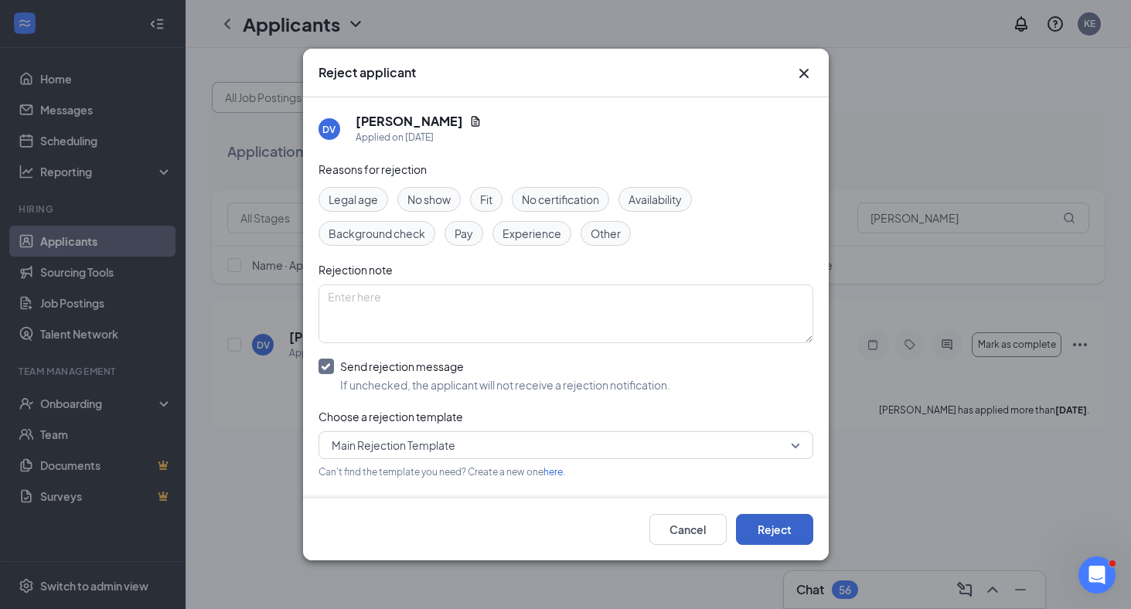
click at [778, 525] on button "Reject" at bounding box center [774, 529] width 77 height 31
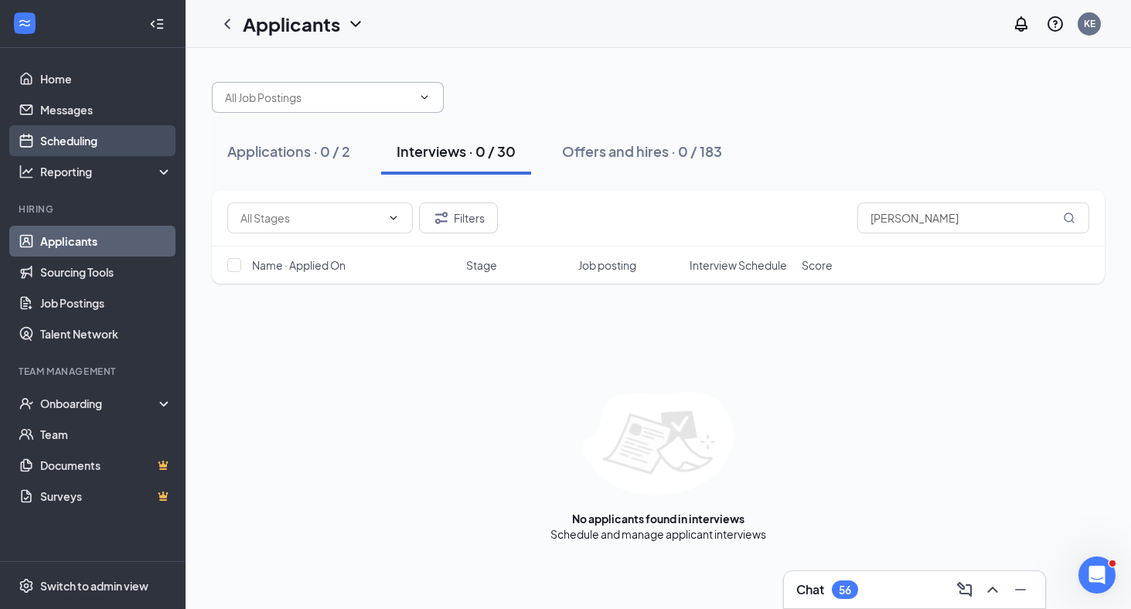
click at [76, 145] on link "Scheduling" at bounding box center [106, 140] width 132 height 31
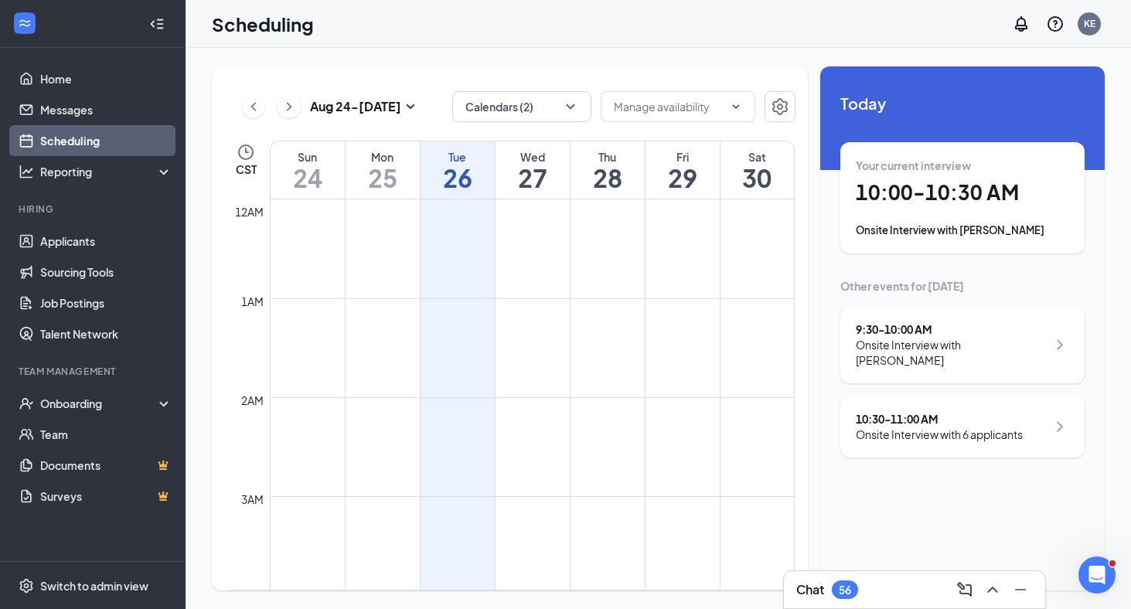
scroll to position [760, 0]
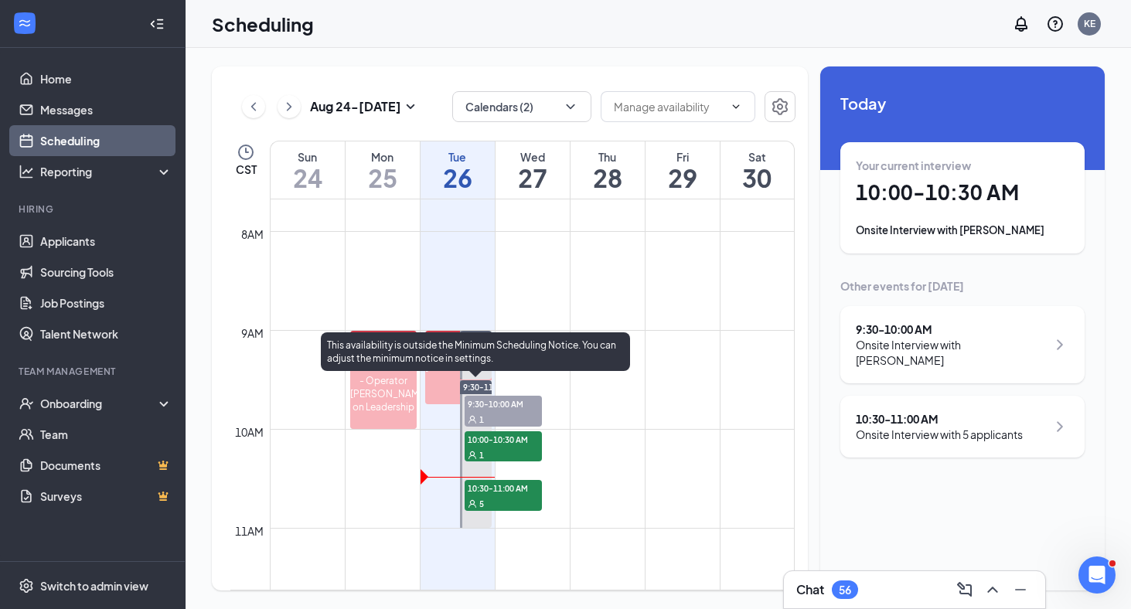
click at [497, 494] on span "10:30-11:00 AM" at bounding box center [502, 487] width 77 height 15
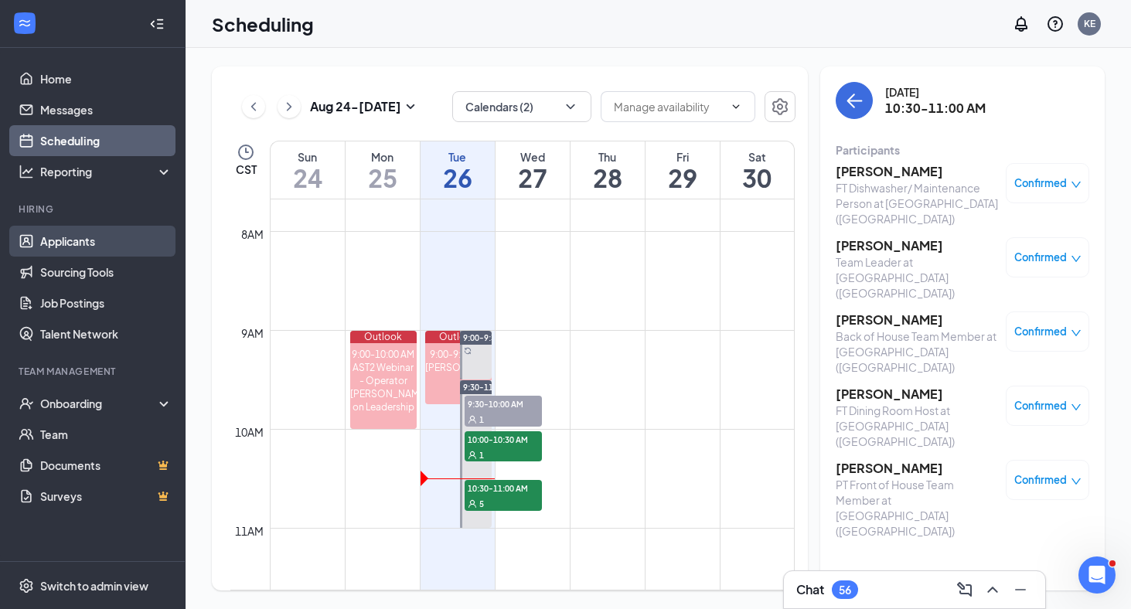
click at [66, 243] on link "Applicants" at bounding box center [106, 241] width 132 height 31
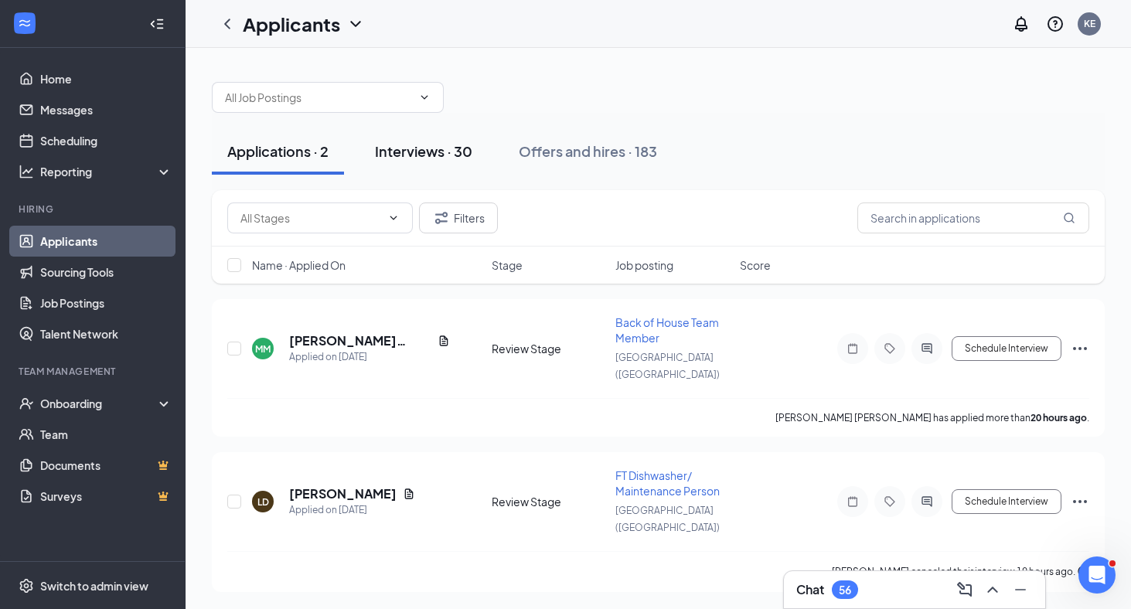
click at [451, 151] on div "Interviews · 30" at bounding box center [423, 150] width 97 height 19
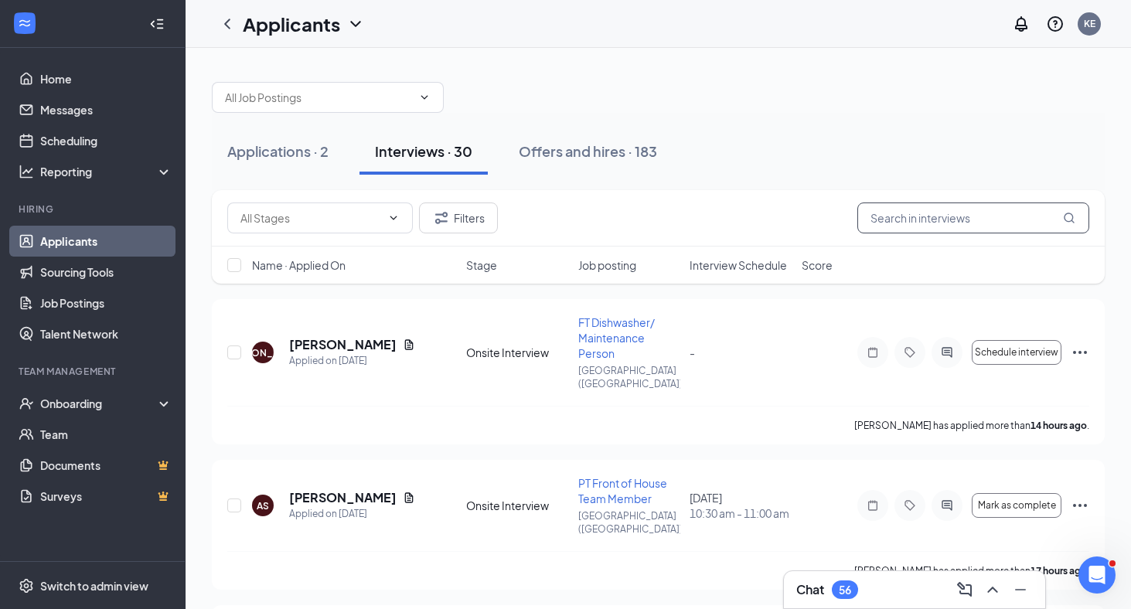
click at [928, 220] on input "text" at bounding box center [973, 217] width 232 height 31
paste input "[PERSON_NAME]"
type input "[PERSON_NAME]"
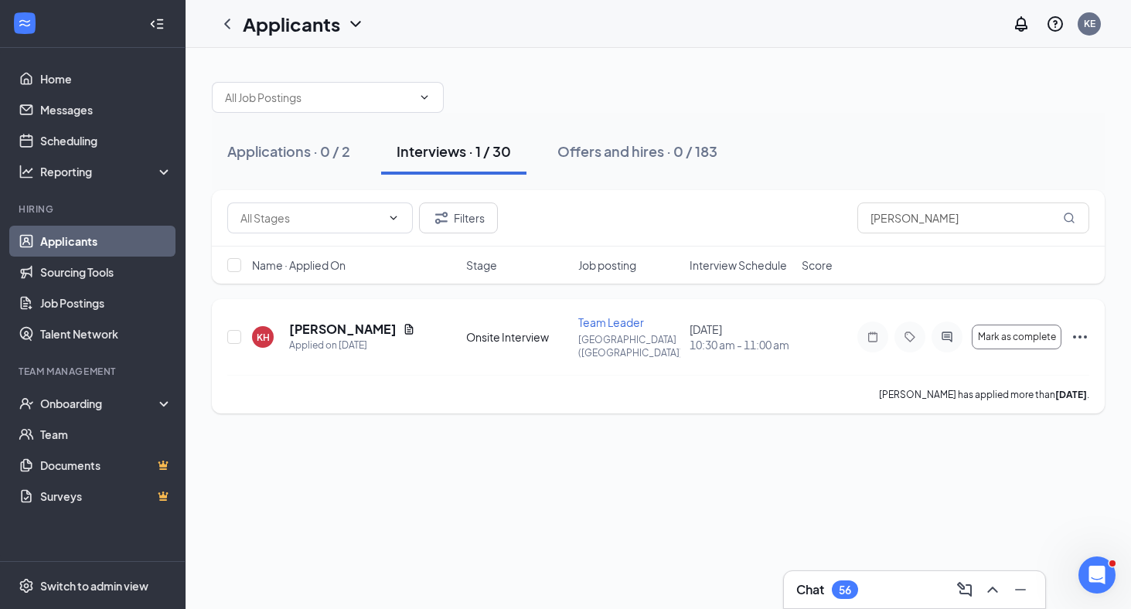
click at [1084, 338] on icon "Ellipses" at bounding box center [1080, 336] width 14 height 3
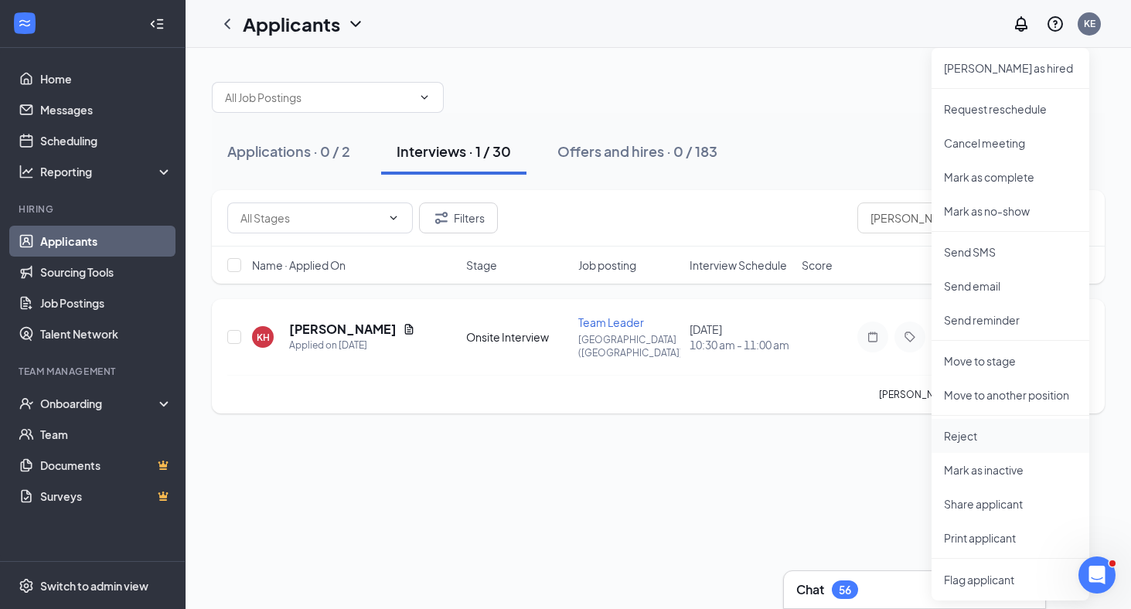
click at [972, 441] on p "Reject" at bounding box center [1010, 435] width 133 height 15
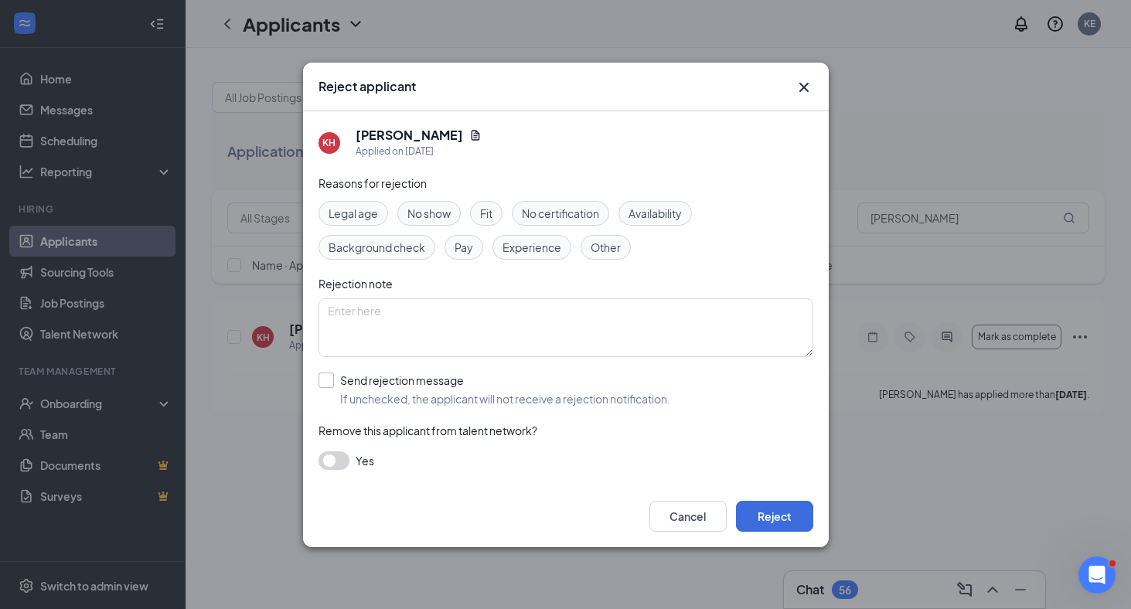
click at [322, 374] on input "Send rejection message If unchecked, the applicant will not receive a rejection…" at bounding box center [494, 389] width 352 height 34
checkbox input "true"
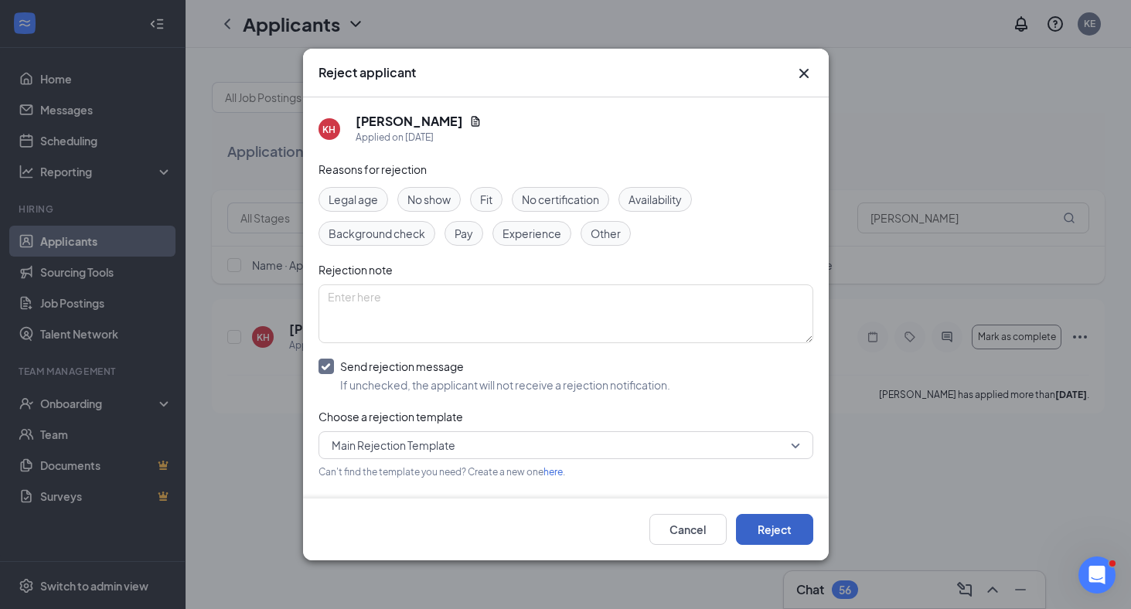
click at [772, 527] on button "Reject" at bounding box center [774, 529] width 77 height 31
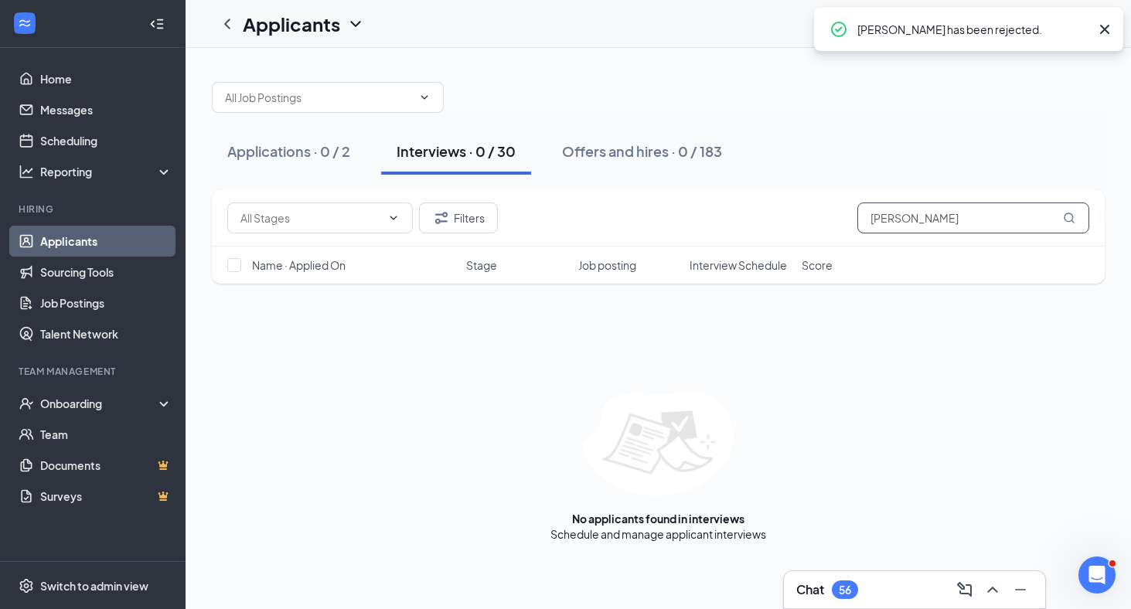
click at [893, 219] on input "[PERSON_NAME]" at bounding box center [973, 217] width 232 height 31
paste input ","
click at [893, 219] on input "[PERSON_NAME]" at bounding box center [973, 217] width 232 height 31
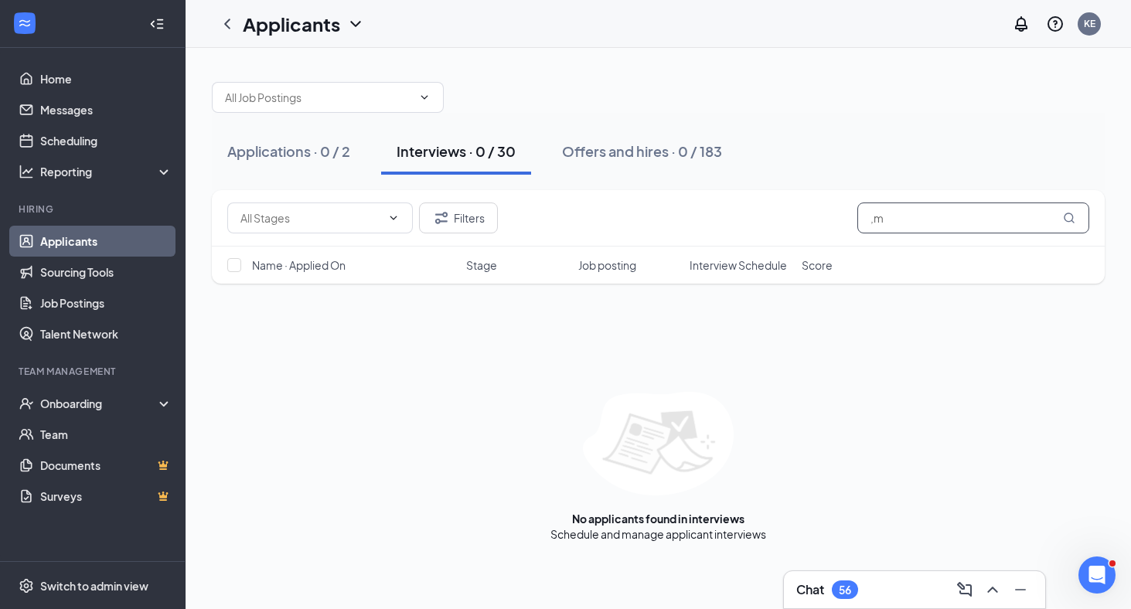
type input ","
click at [900, 222] on input "[PERSON_NAME]" at bounding box center [973, 217] width 232 height 31
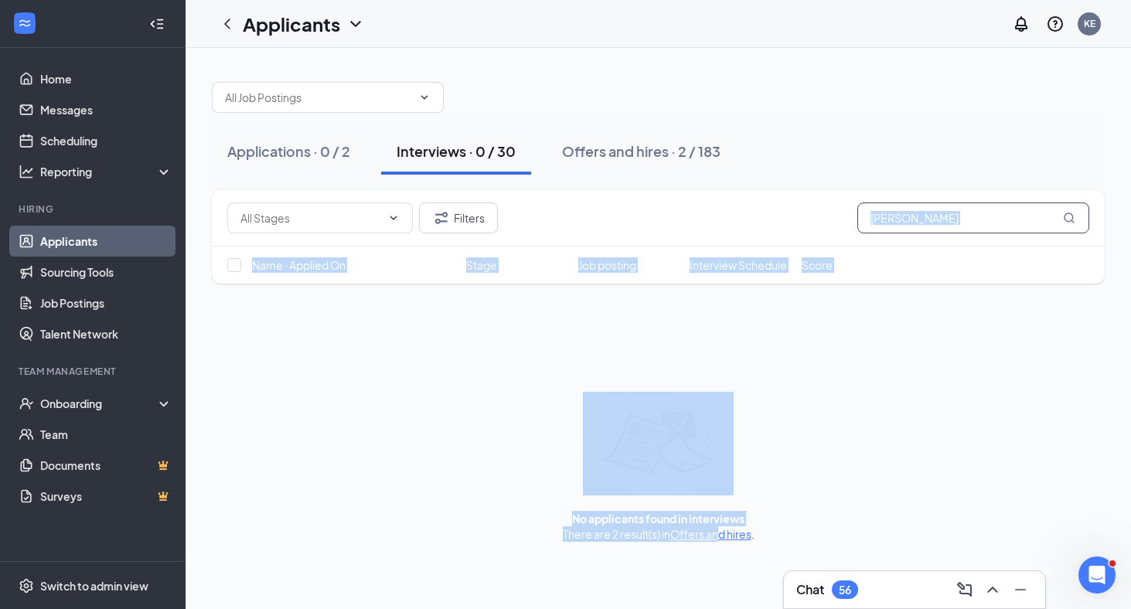
drag, startPoint x: 716, startPoint y: 535, endPoint x: 957, endPoint y: 226, distance: 392.0
click at [957, 226] on div "Filters [PERSON_NAME] Name · Applied On Stage Job posting Interview Schedule Sc…" at bounding box center [658, 366] width 893 height 352
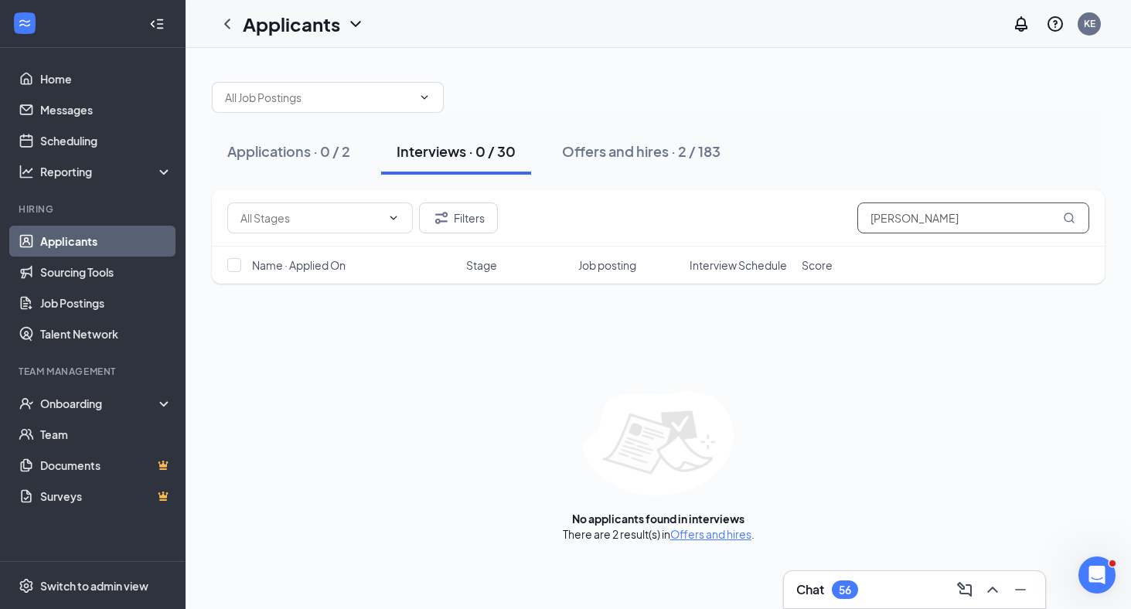
click at [957, 226] on input "[PERSON_NAME]" at bounding box center [973, 217] width 232 height 31
type input "[PERSON_NAME]"
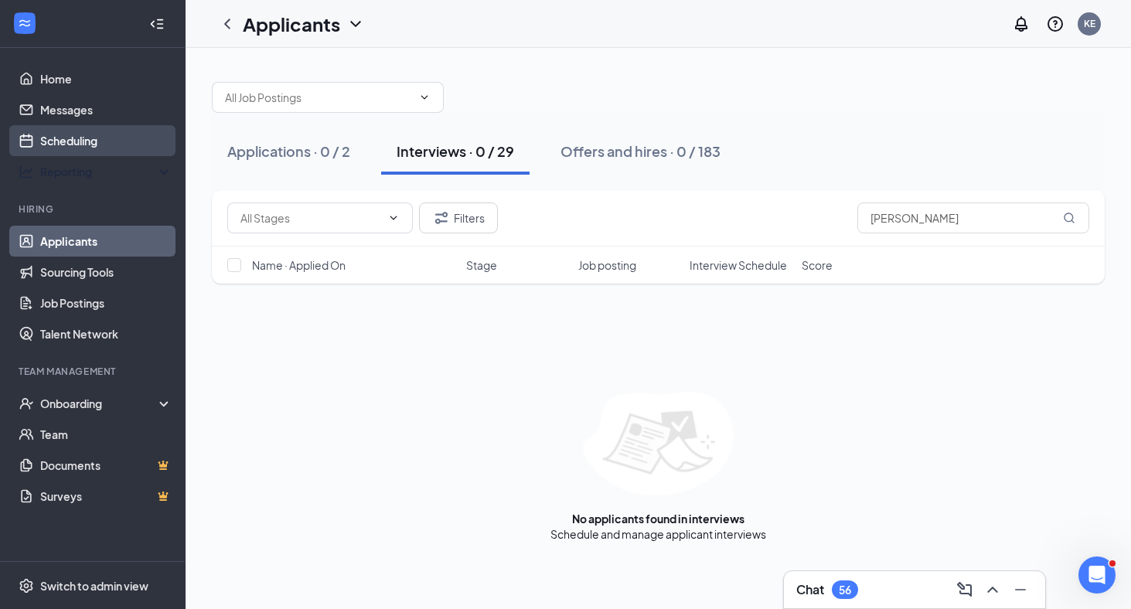
click at [67, 148] on link "Scheduling" at bounding box center [106, 140] width 132 height 31
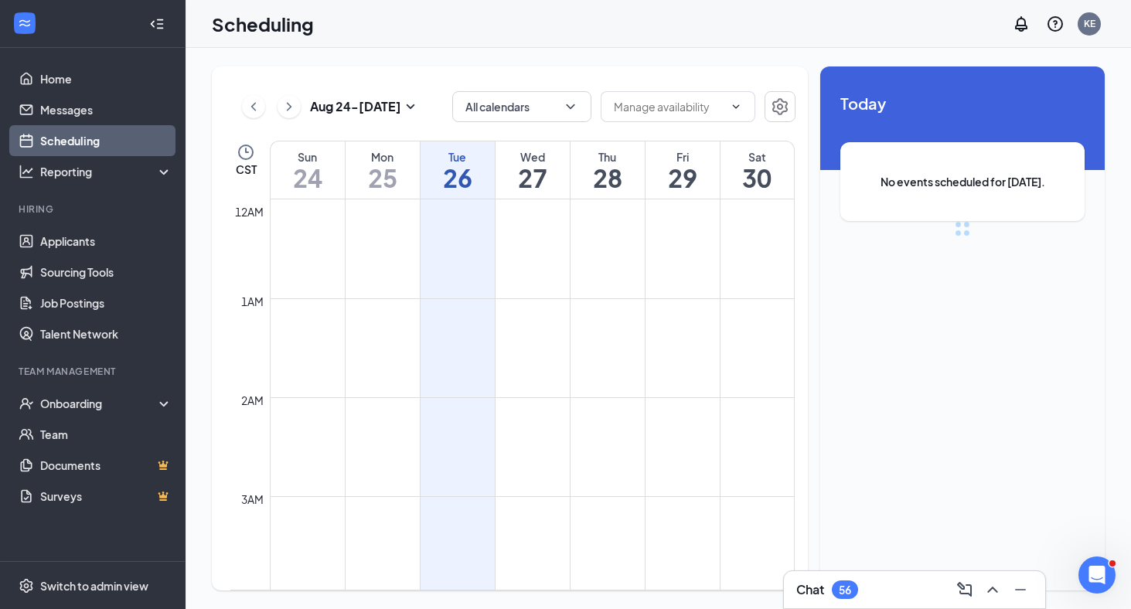
scroll to position [760, 0]
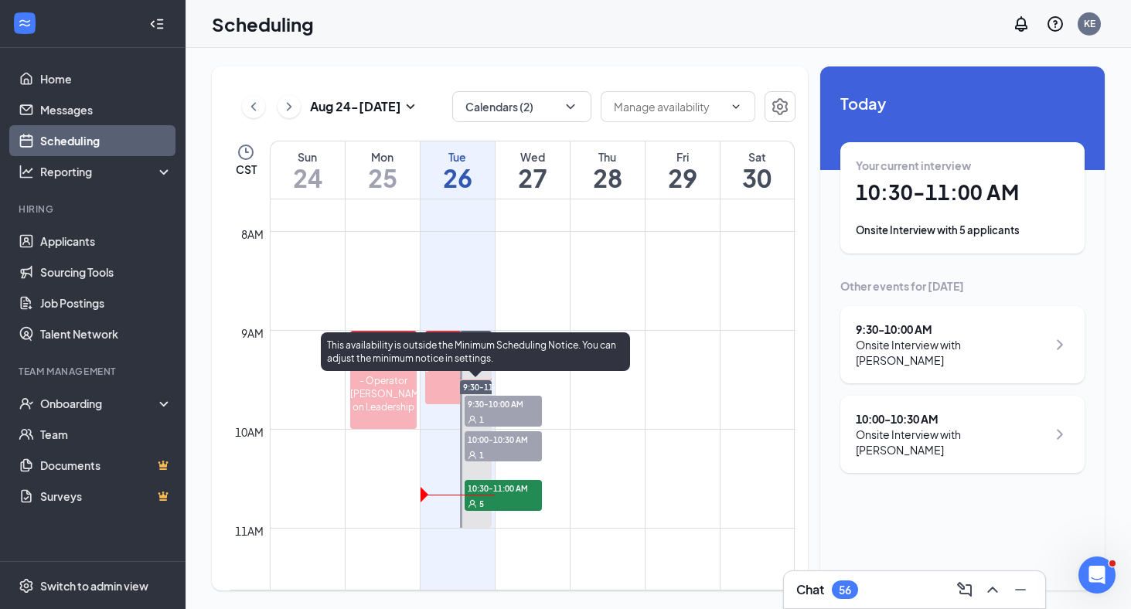
click at [526, 495] on div "5" at bounding box center [502, 502] width 77 height 15
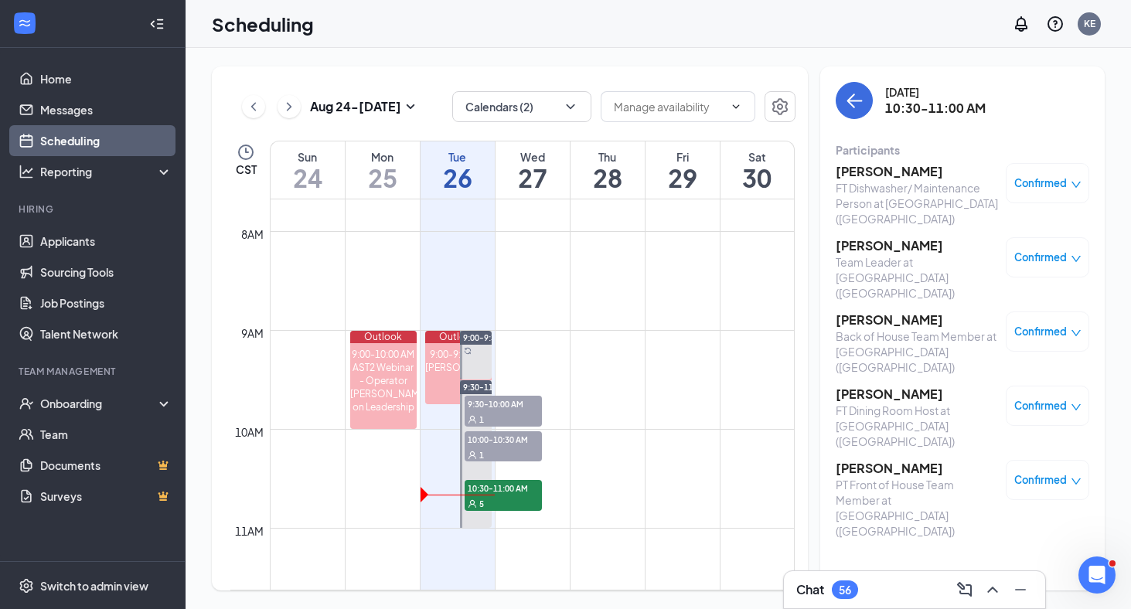
drag, startPoint x: 948, startPoint y: 399, endPoint x: 834, endPoint y: 398, distance: 114.4
click at [834, 398] on div "[DATE] 10:30-11:00 AM Participants [PERSON_NAME] FT Dishwasher/ Maintenance Per…" at bounding box center [962, 328] width 284 height 524
copy h3 "[PERSON_NAME]"
